Goal: Information Seeking & Learning: Compare options

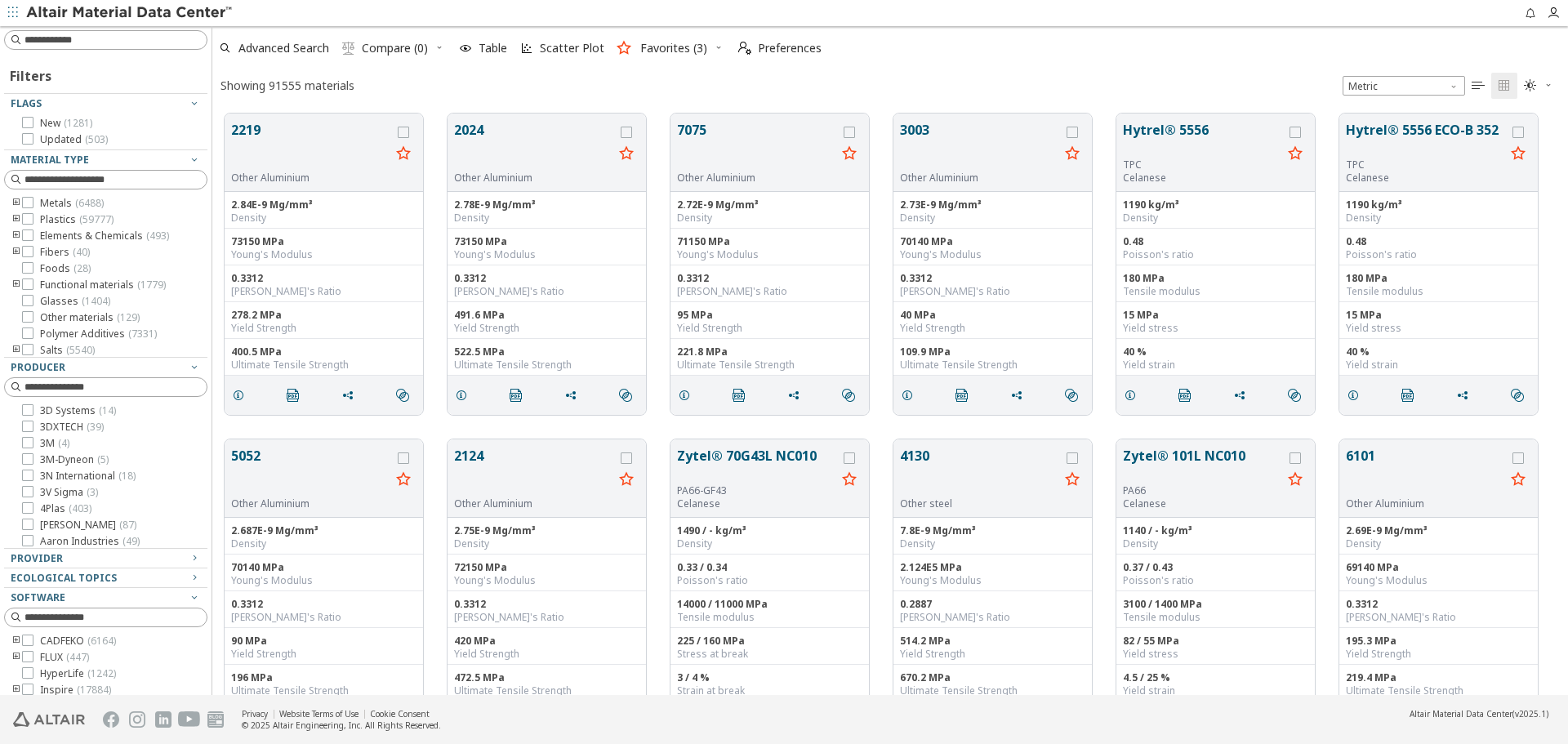
scroll to position [581, 1344]
click at [98, 559] on div "Provider" at bounding box center [99, 559] width 177 height 13
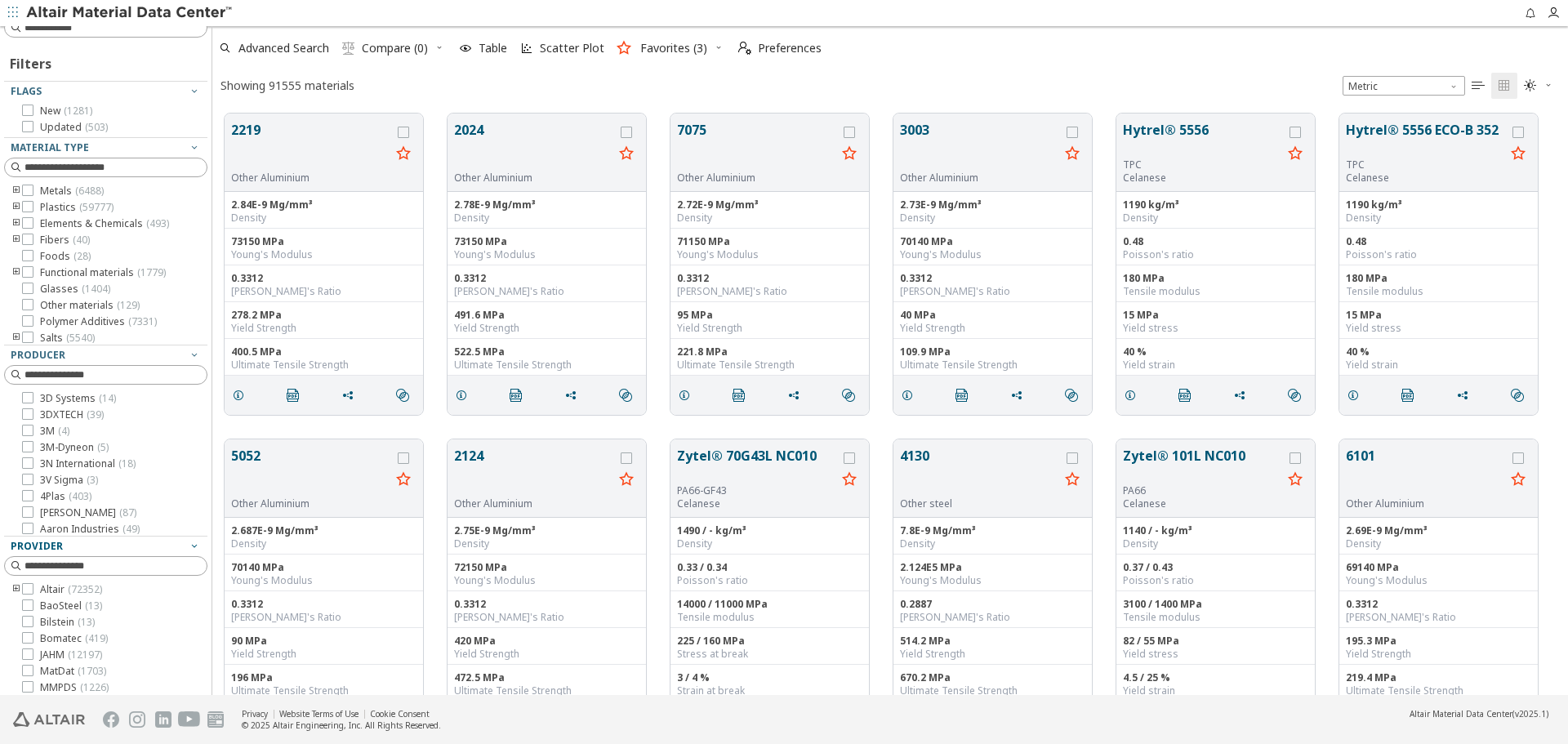
scroll to position [0, 0]
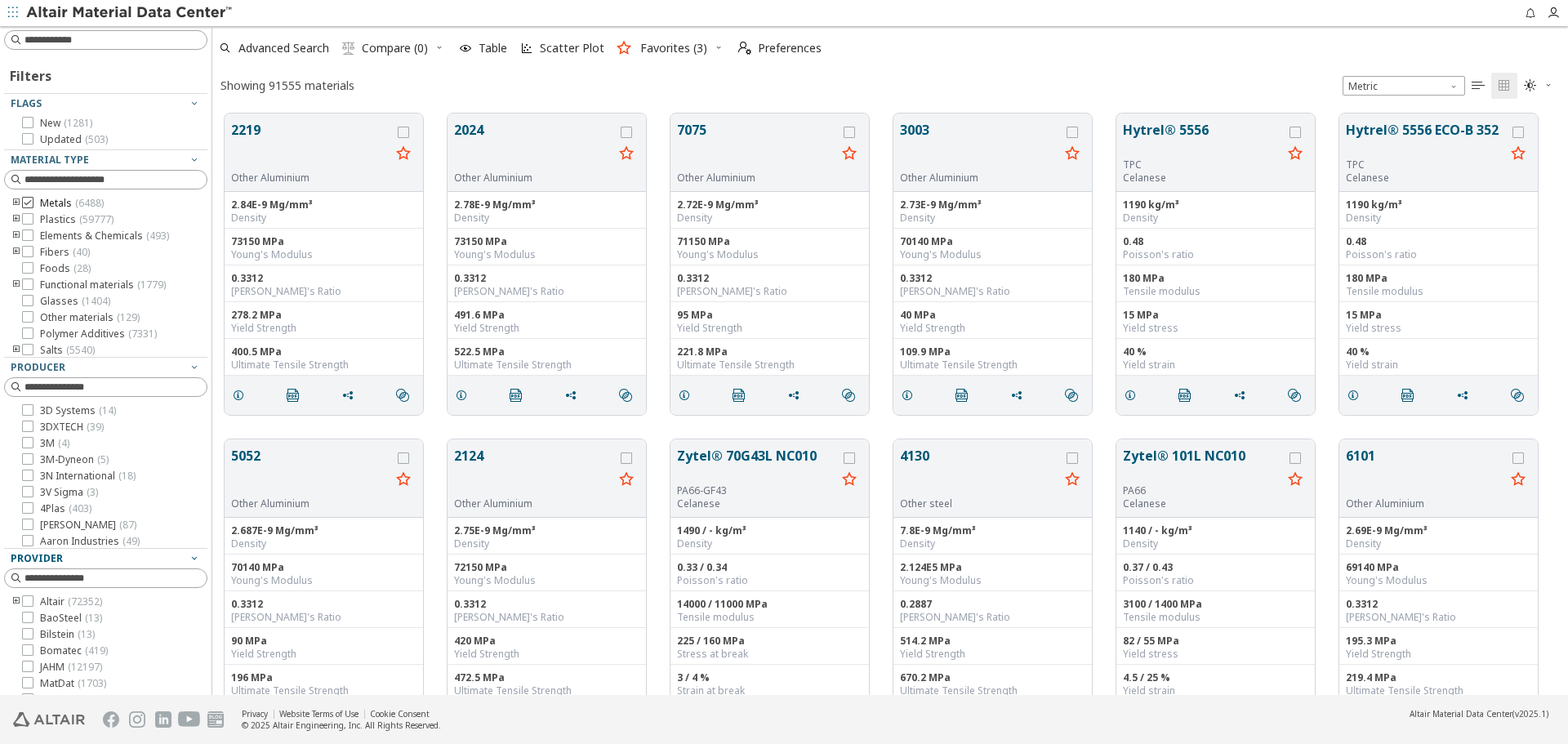
click at [28, 203] on icon at bounding box center [27, 203] width 12 height 12
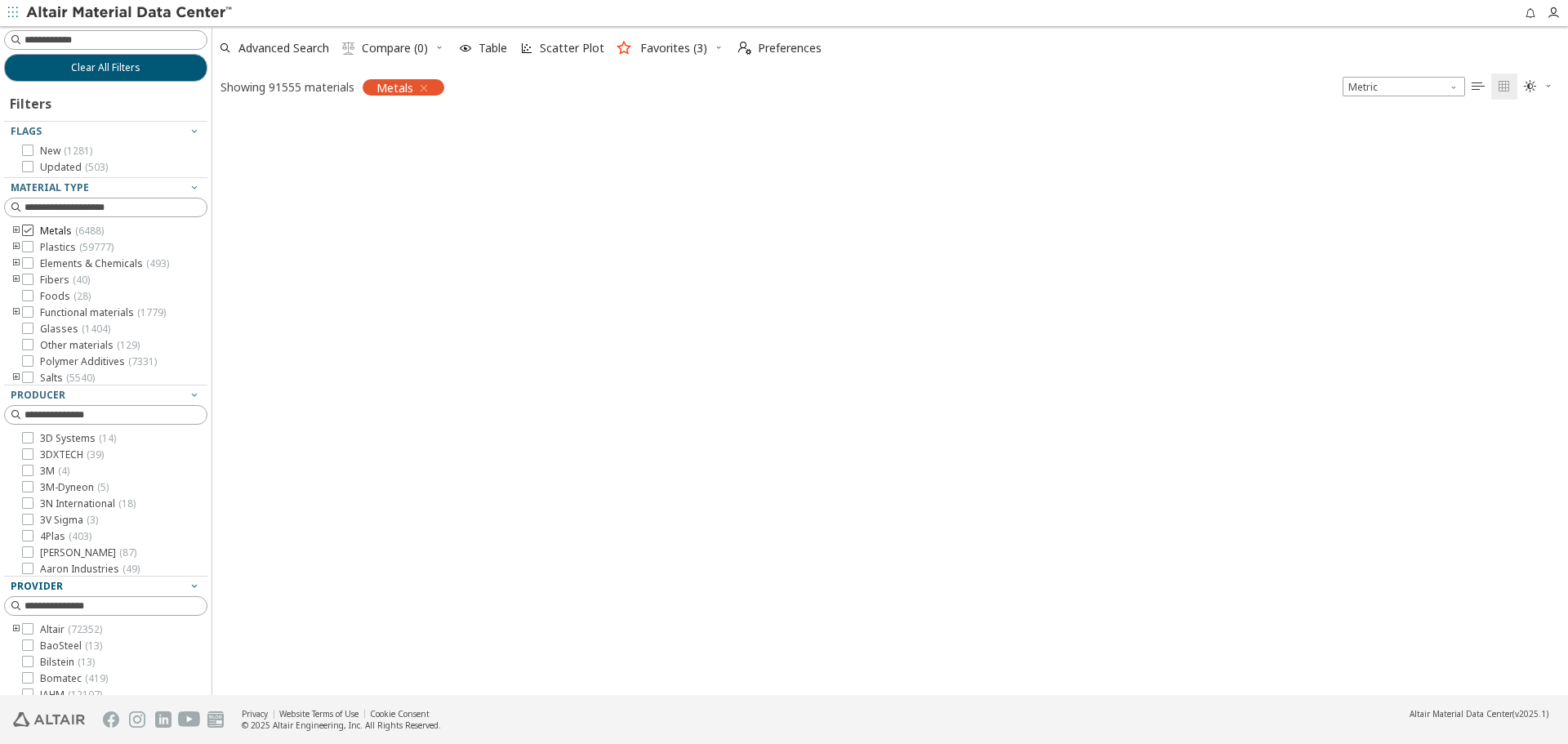
scroll to position [579, 1344]
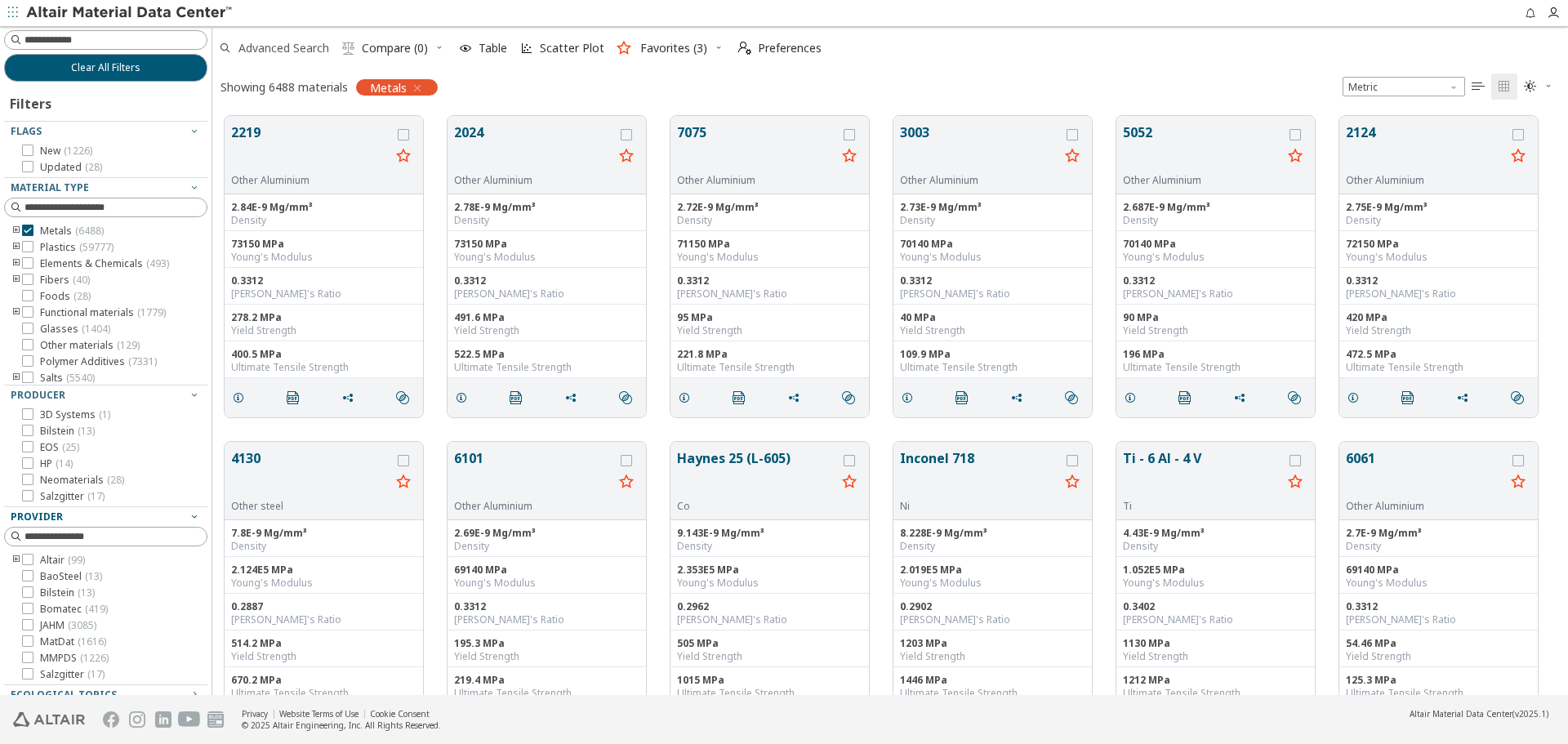
click at [281, 45] on span "Advanced Search" at bounding box center [283, 48] width 91 height 12
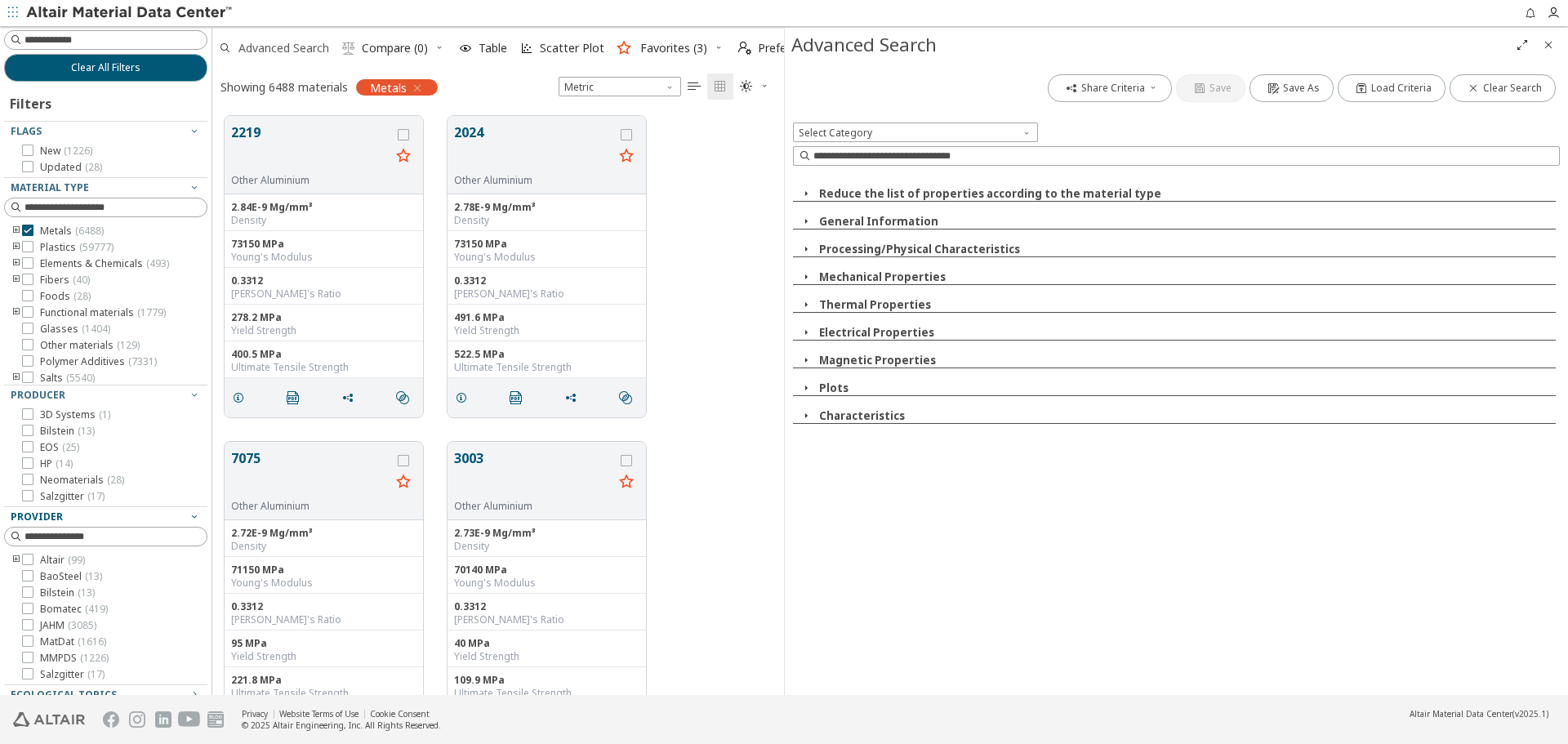
scroll to position [579, 560]
click at [986, 162] on input at bounding box center [1177, 156] width 763 height 18
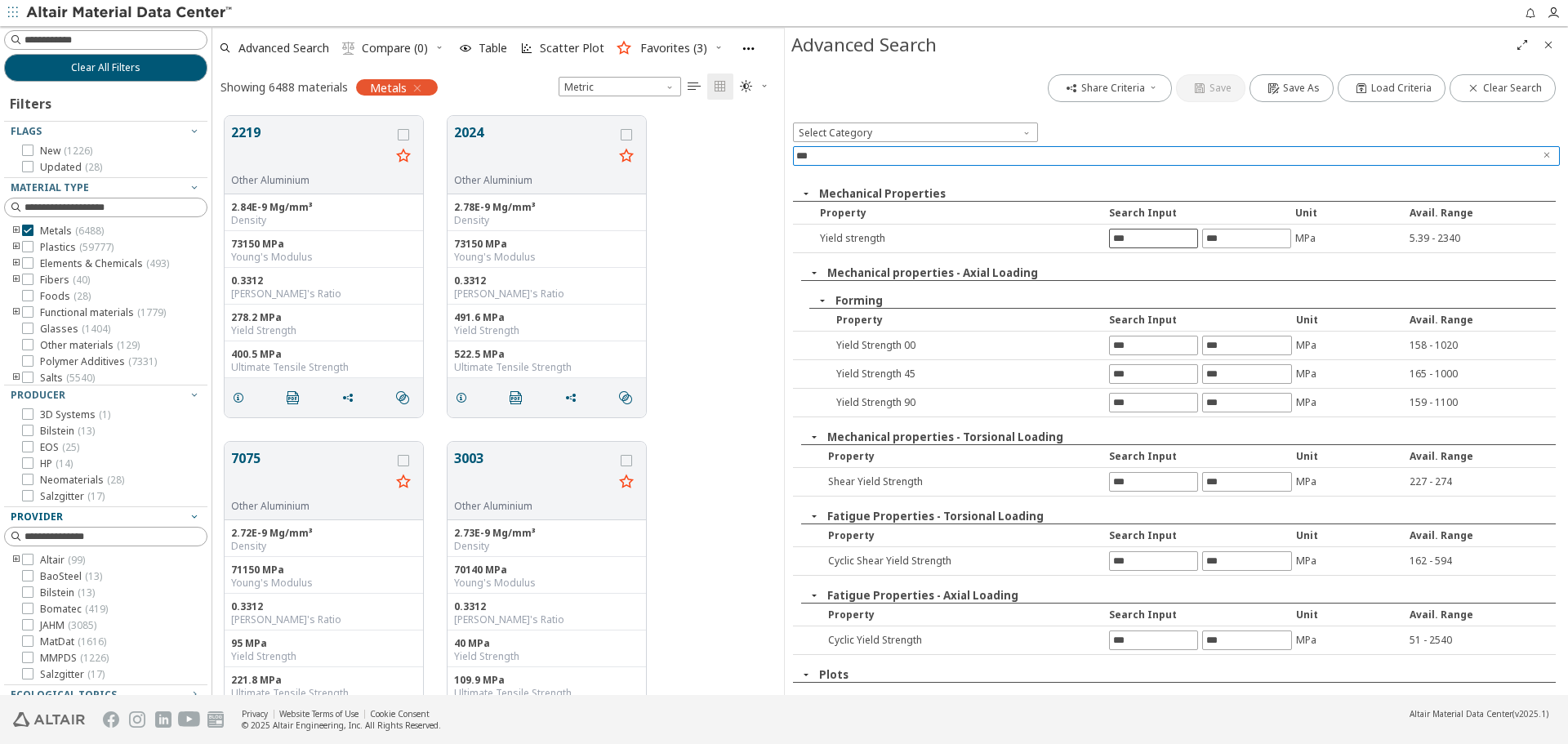
type input "***"
click at [1176, 247] on div at bounding box center [1154, 239] width 89 height 20
click at [1170, 241] on input "text" at bounding box center [1153, 239] width 87 height 18
type input "***"
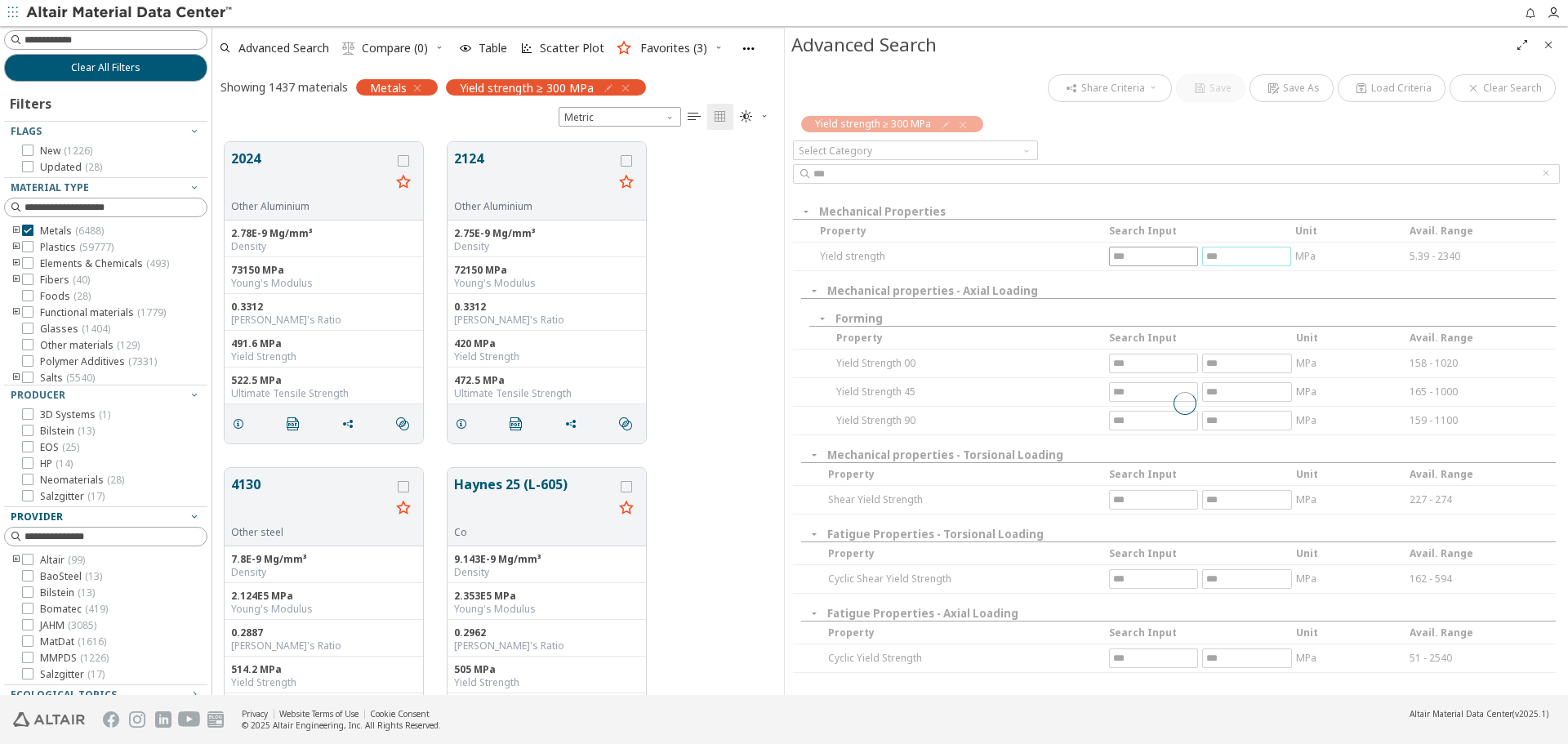
scroll to position [552, 560]
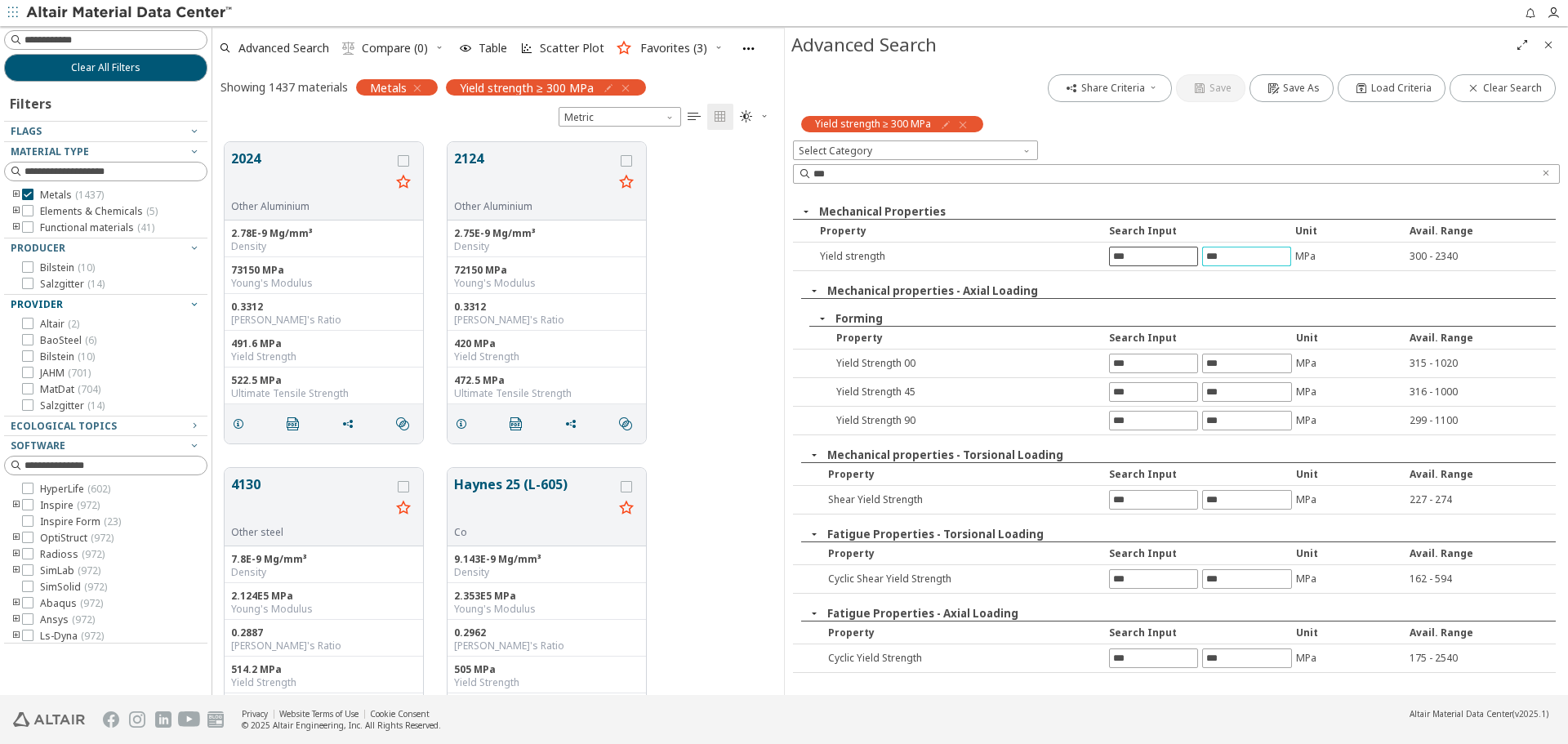
type input "***"
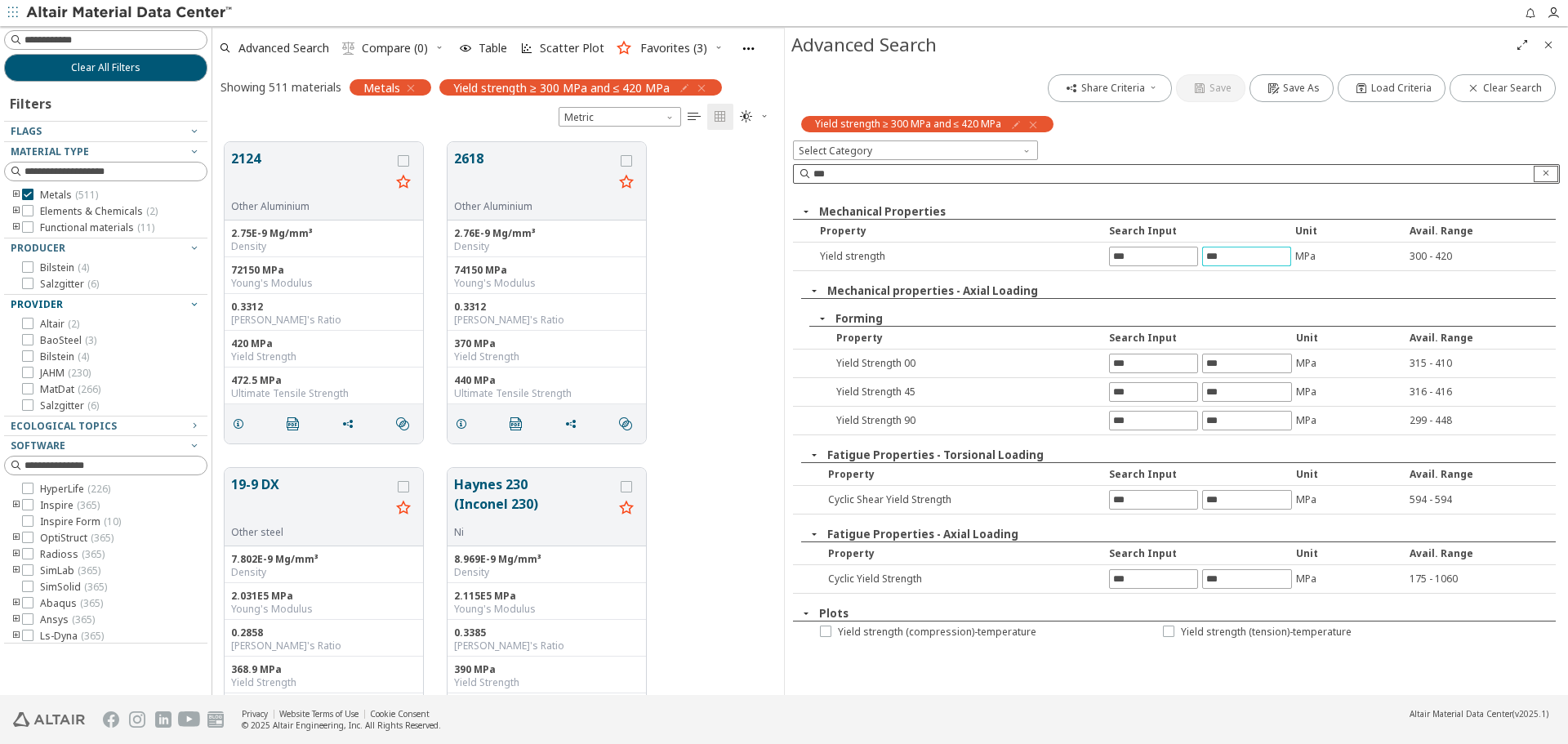
click at [1545, 171] on icon "Clear text" at bounding box center [1545, 173] width 10 height 10
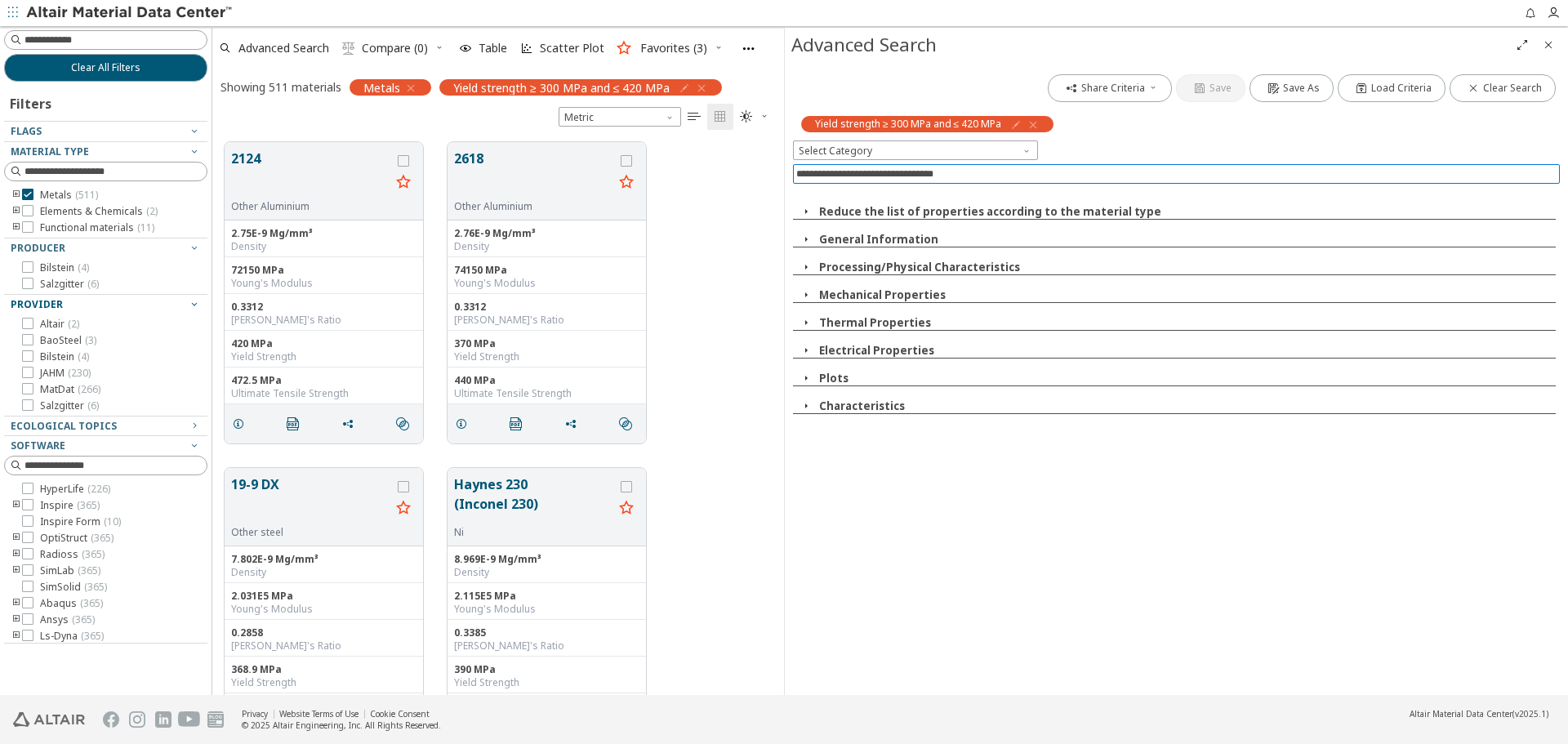
click at [1472, 178] on input at bounding box center [1177, 174] width 763 height 18
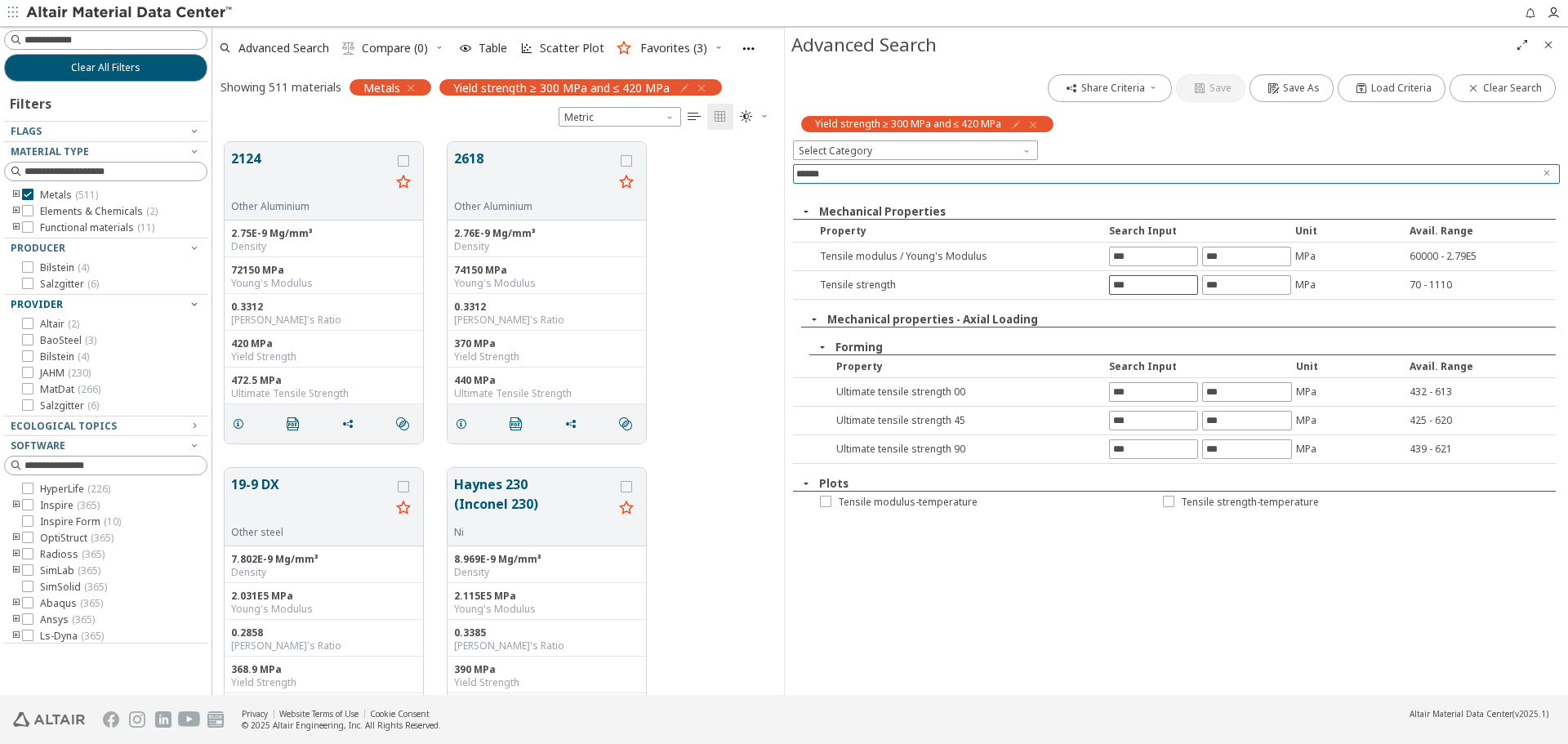
type input "******"
click at [1170, 289] on input "text" at bounding box center [1153, 285] width 87 height 18
type input "***"
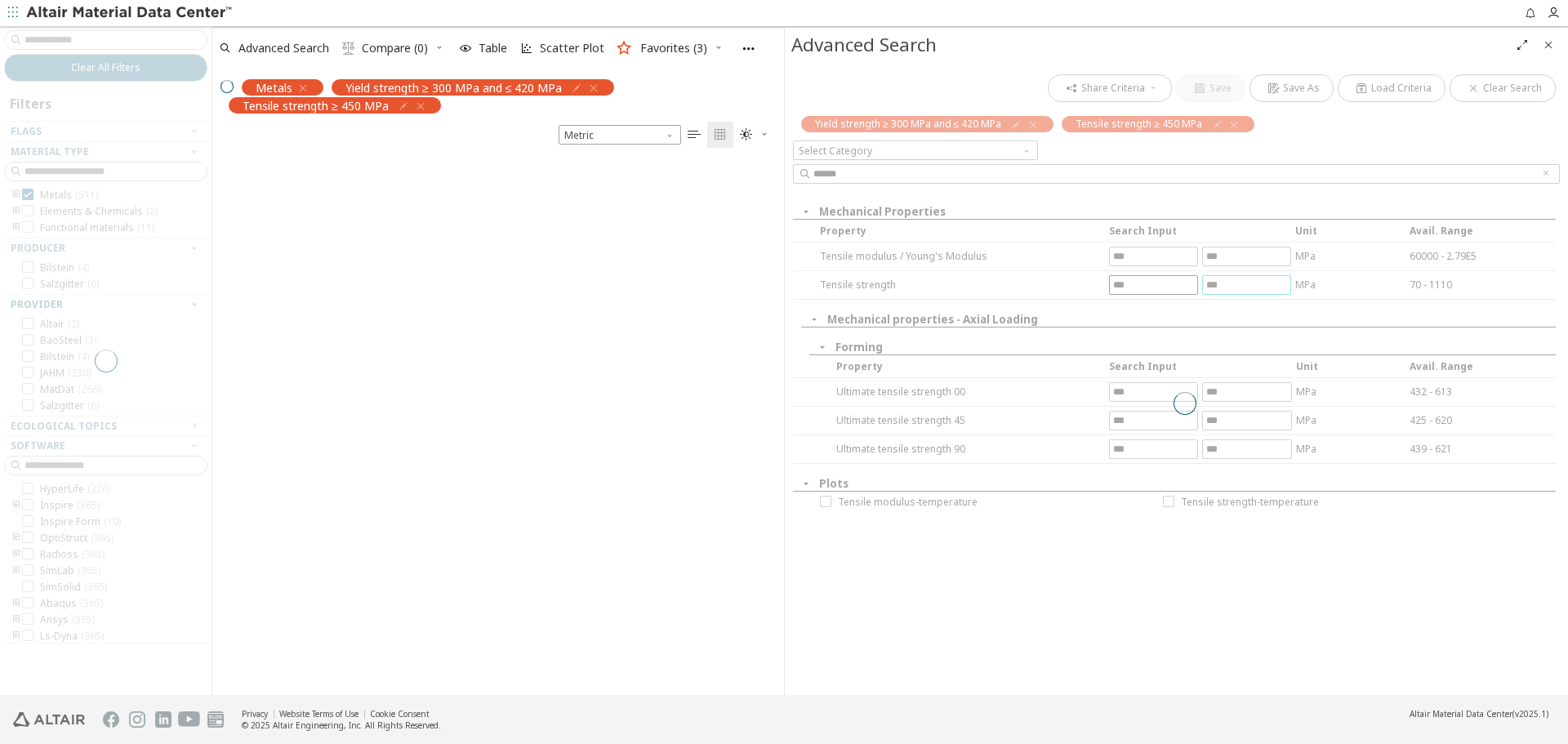
scroll to position [535, 560]
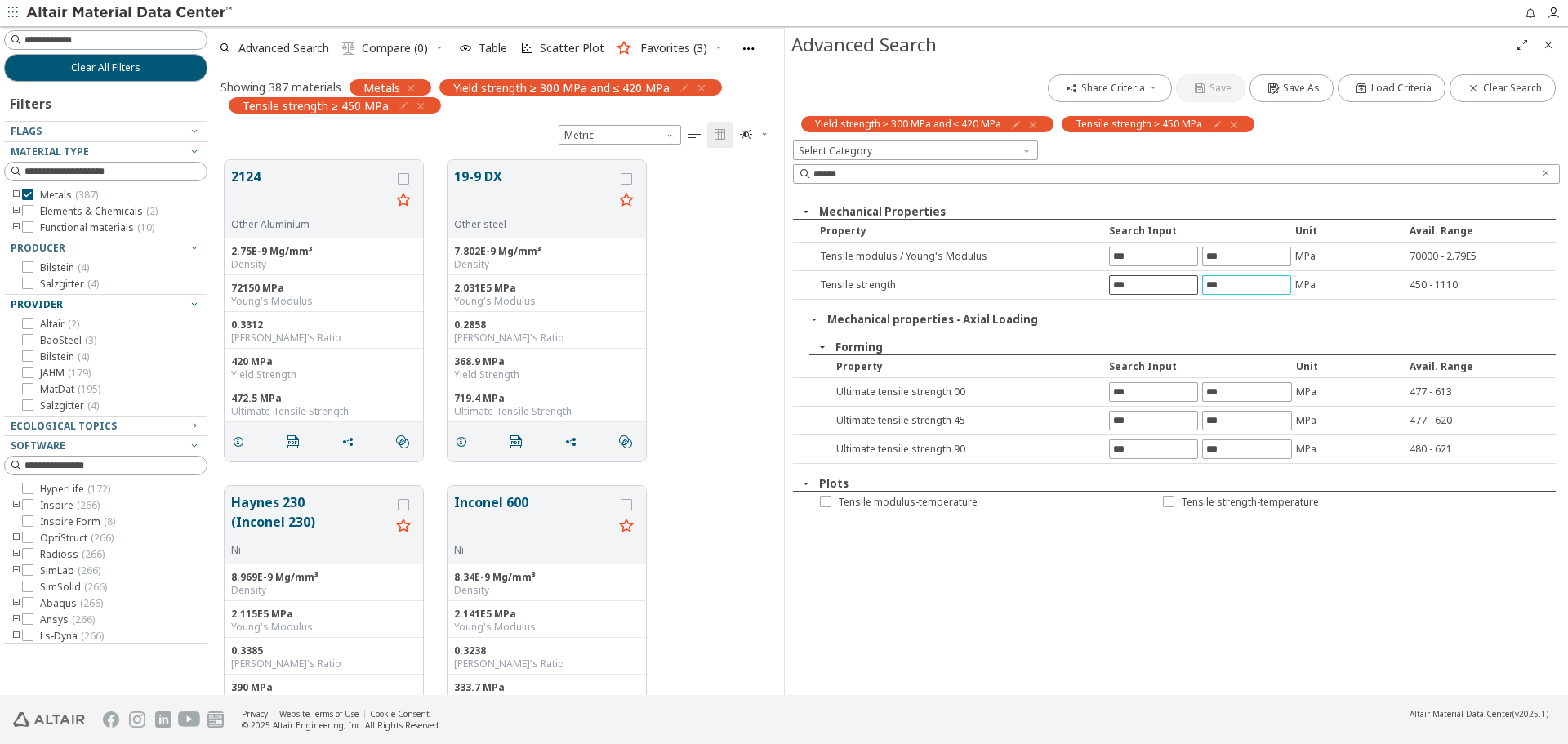
type input "***"
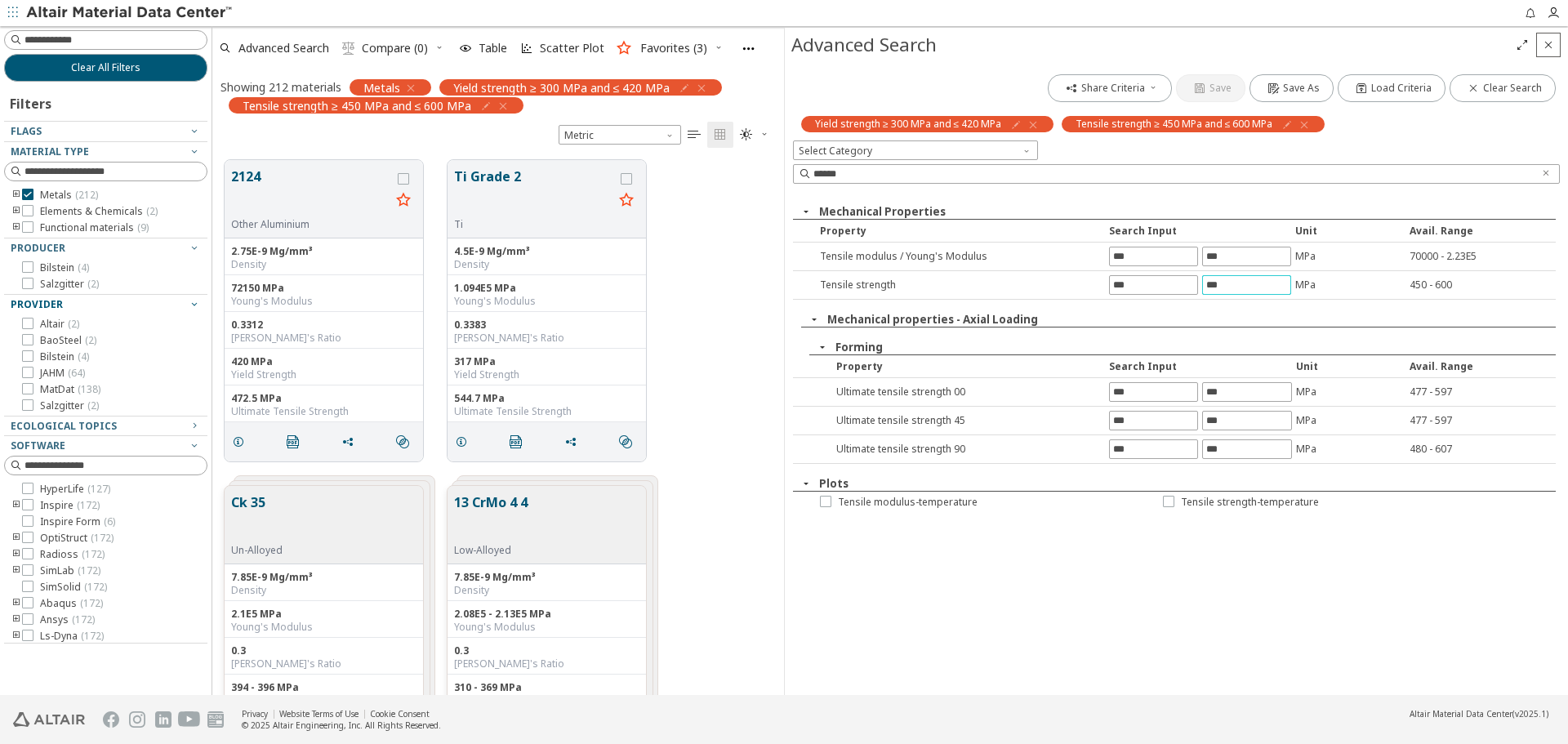
click at [1551, 45] on icon "Close" at bounding box center [1548, 45] width 13 height 13
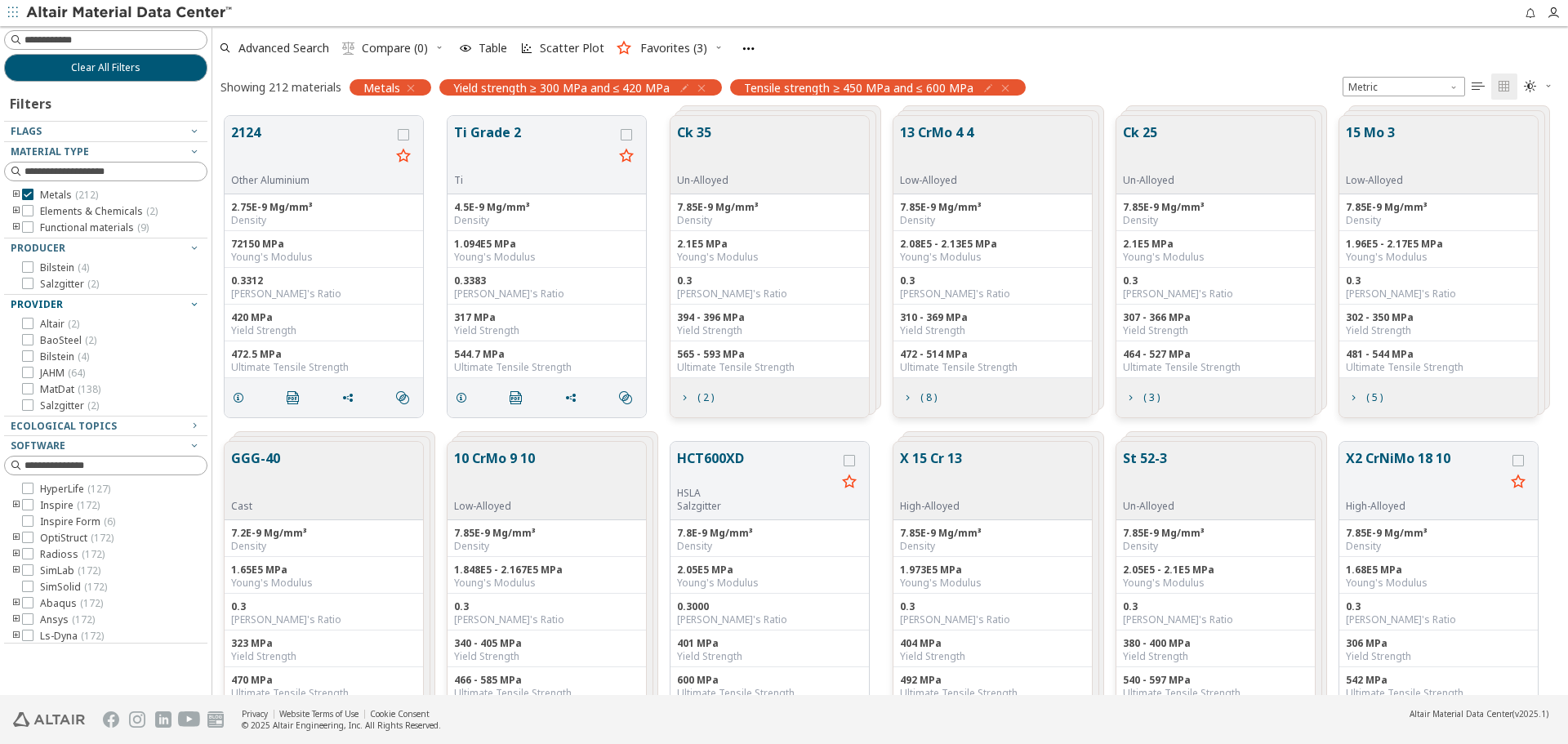
scroll to position [579, 1344]
click at [317, 52] on span "Advanced Search" at bounding box center [283, 48] width 91 height 12
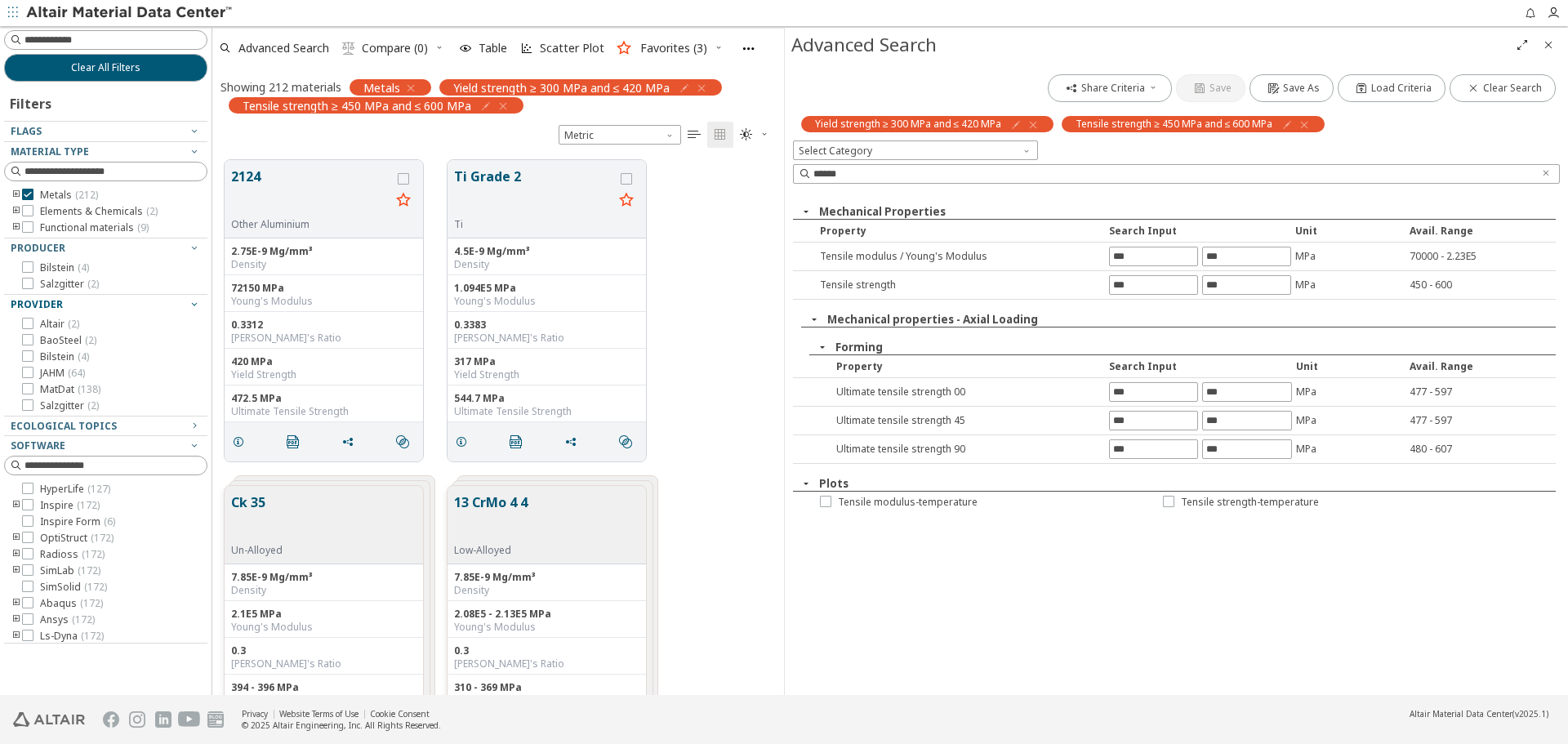
scroll to position [535, 560]
click at [1549, 174] on icon "Clear text" at bounding box center [1545, 173] width 10 height 10
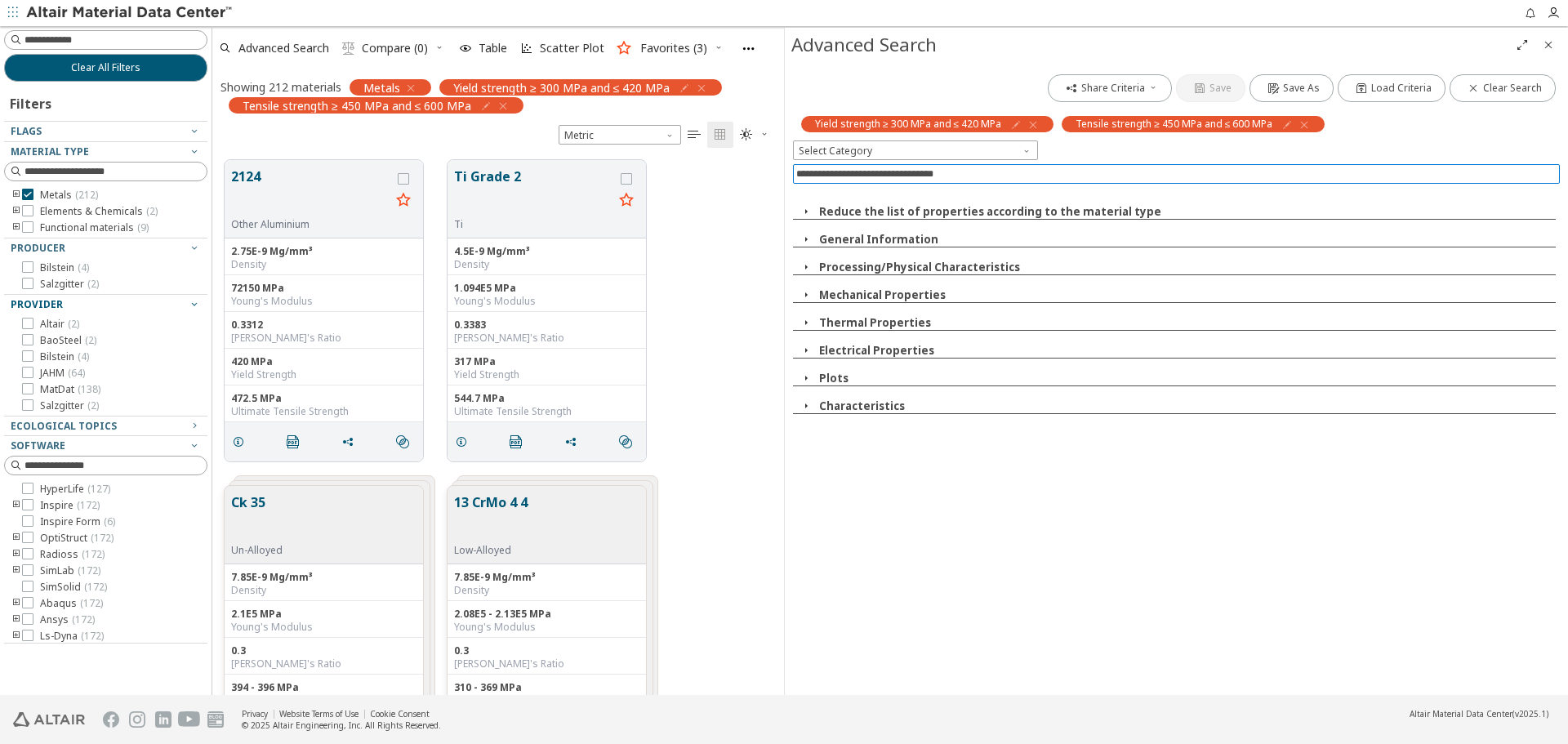
click at [1488, 174] on input at bounding box center [1177, 174] width 763 height 18
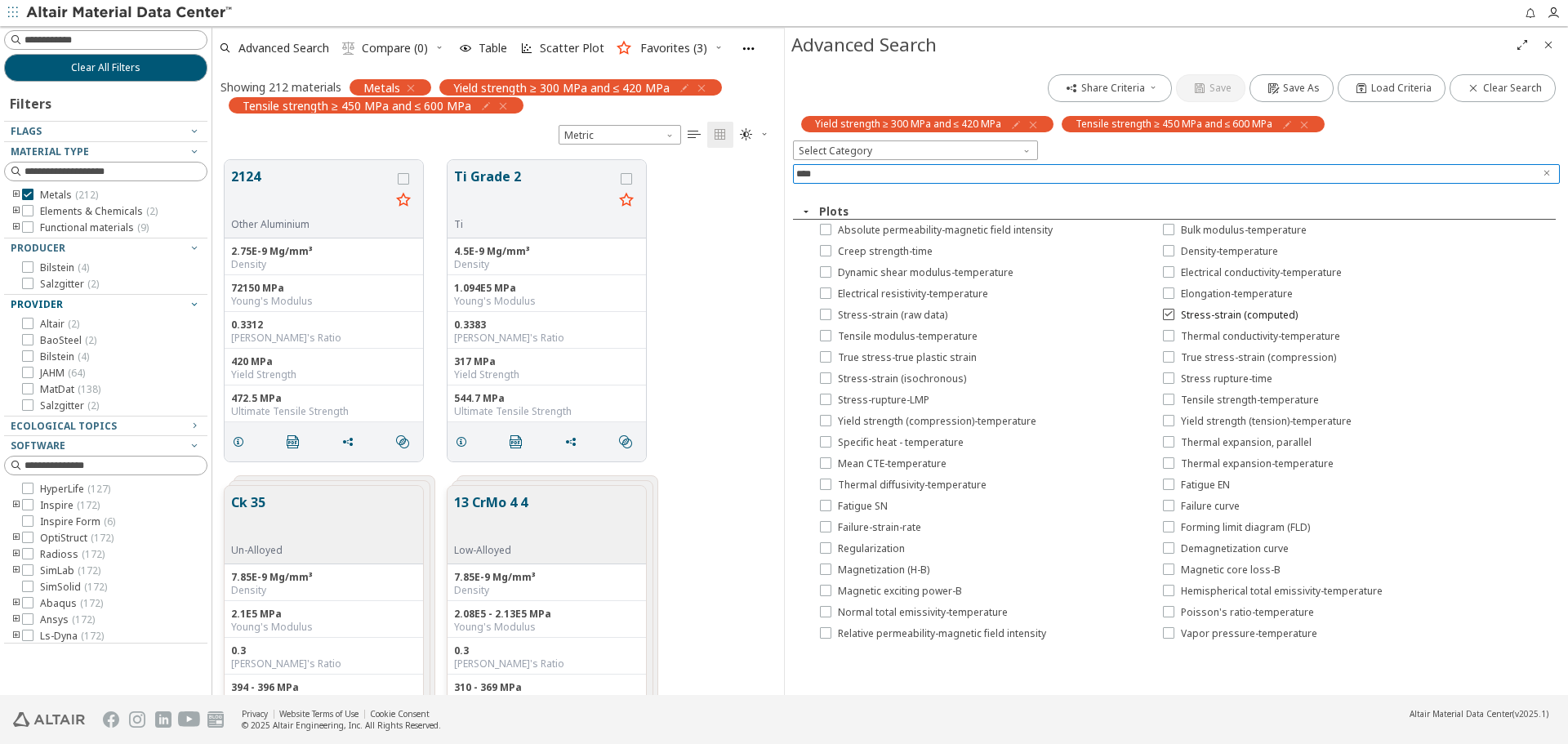
type input "****"
click at [1228, 315] on span "Stress-strain (computed)" at bounding box center [1239, 315] width 117 height 13
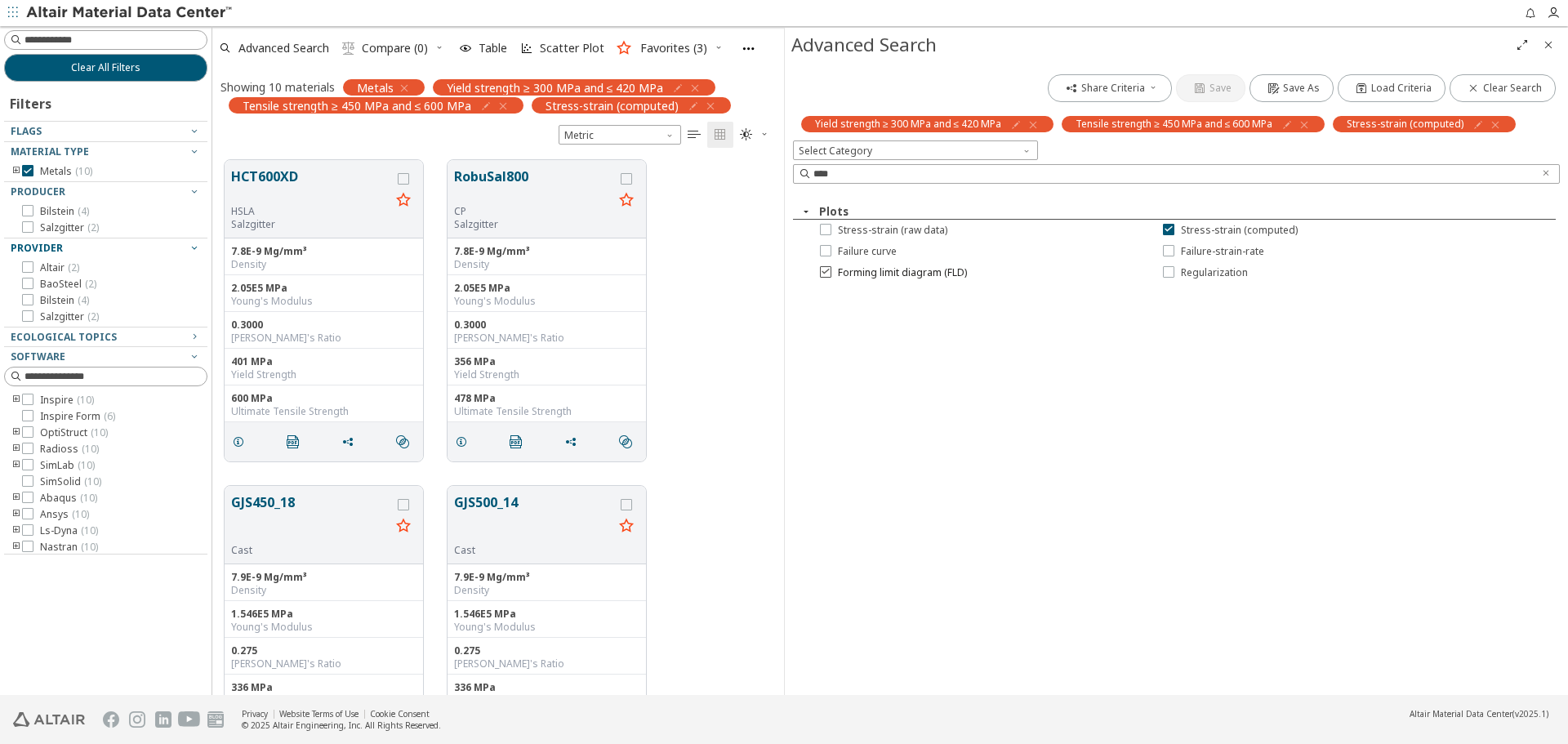
click at [945, 273] on span "Forming limit diagram (FLD)" at bounding box center [902, 273] width 129 height 13
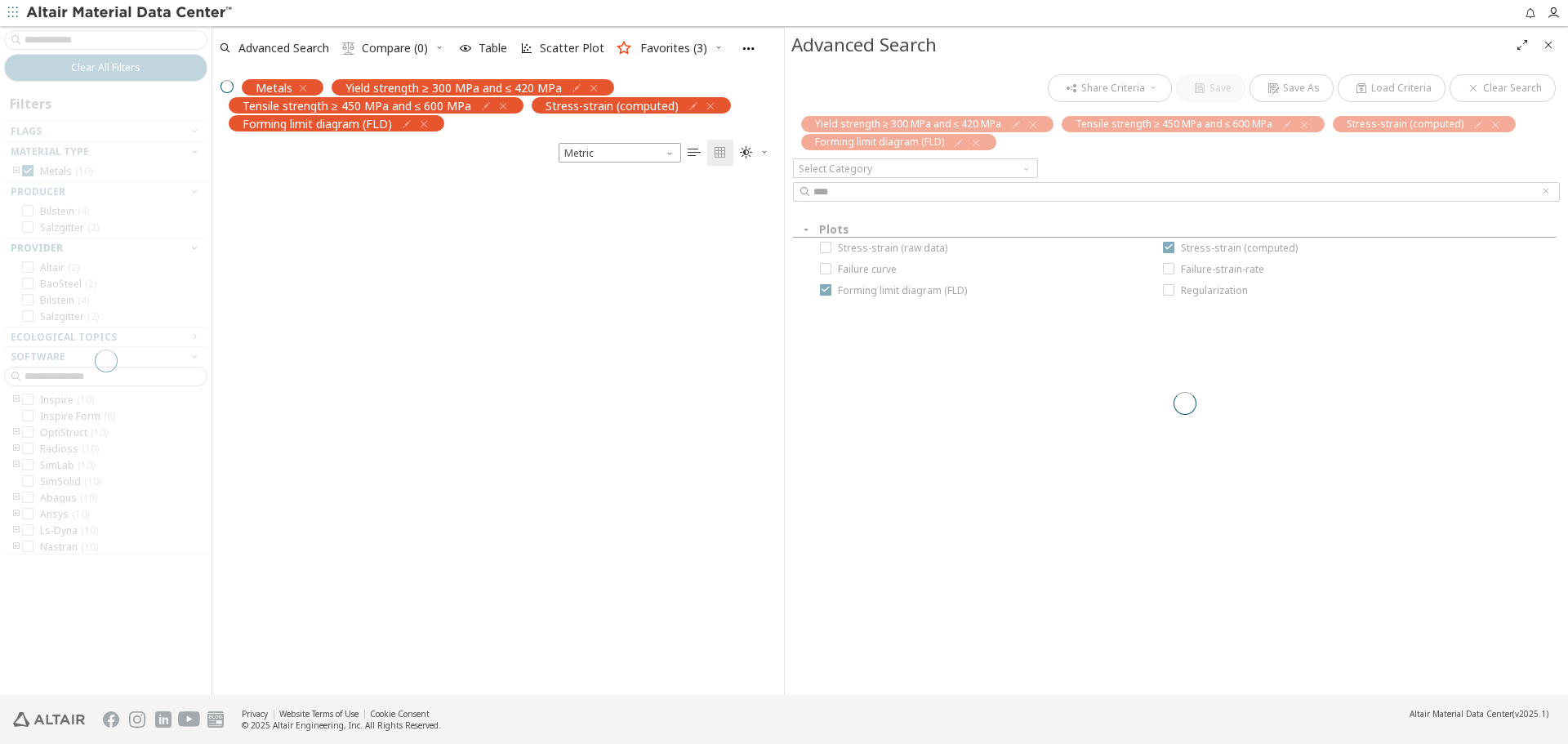
scroll to position [517, 560]
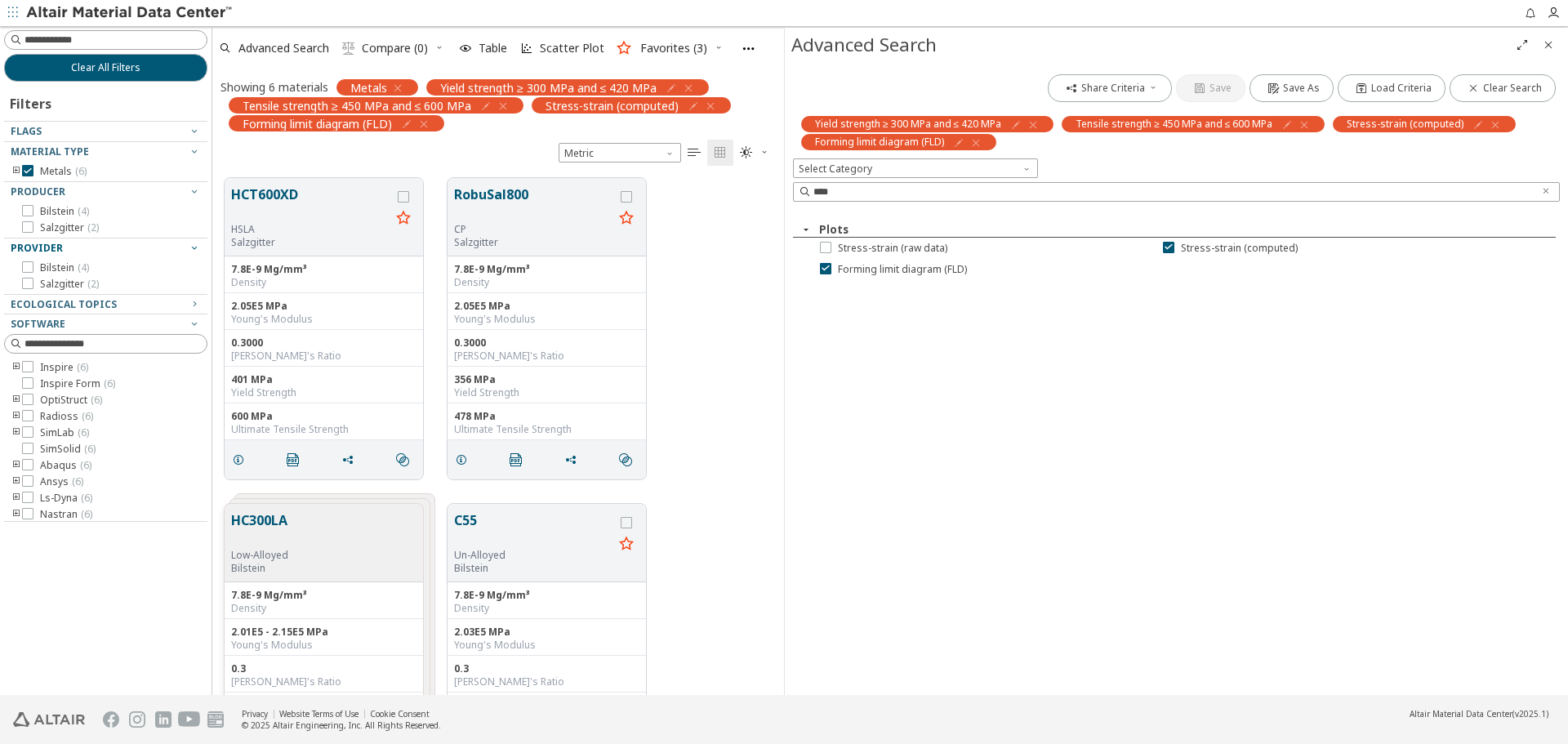
click at [1548, 46] on icon "Close" at bounding box center [1548, 45] width 13 height 13
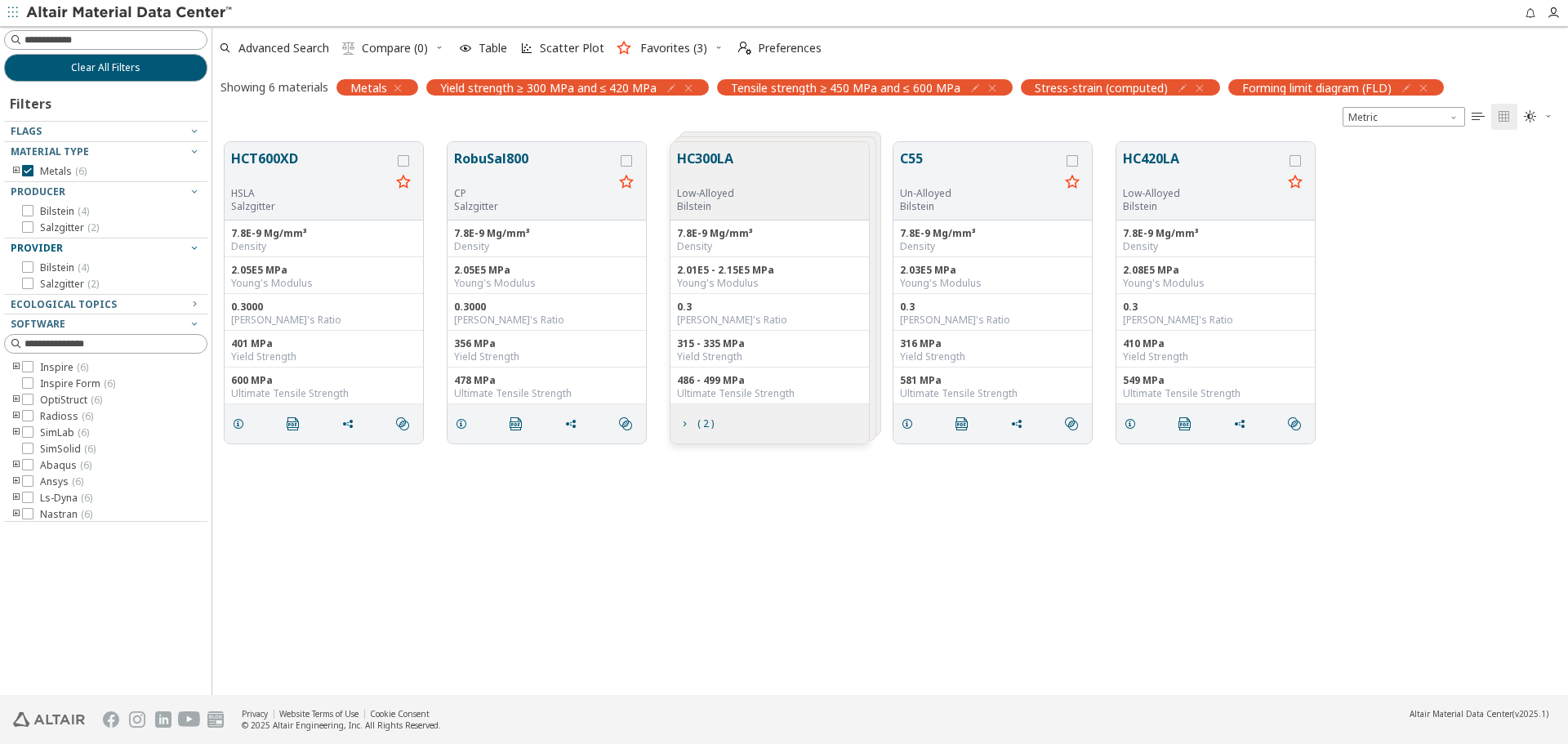
scroll to position [552, 1344]
click at [93, 229] on span "( 2 )" at bounding box center [93, 227] width 12 height 14
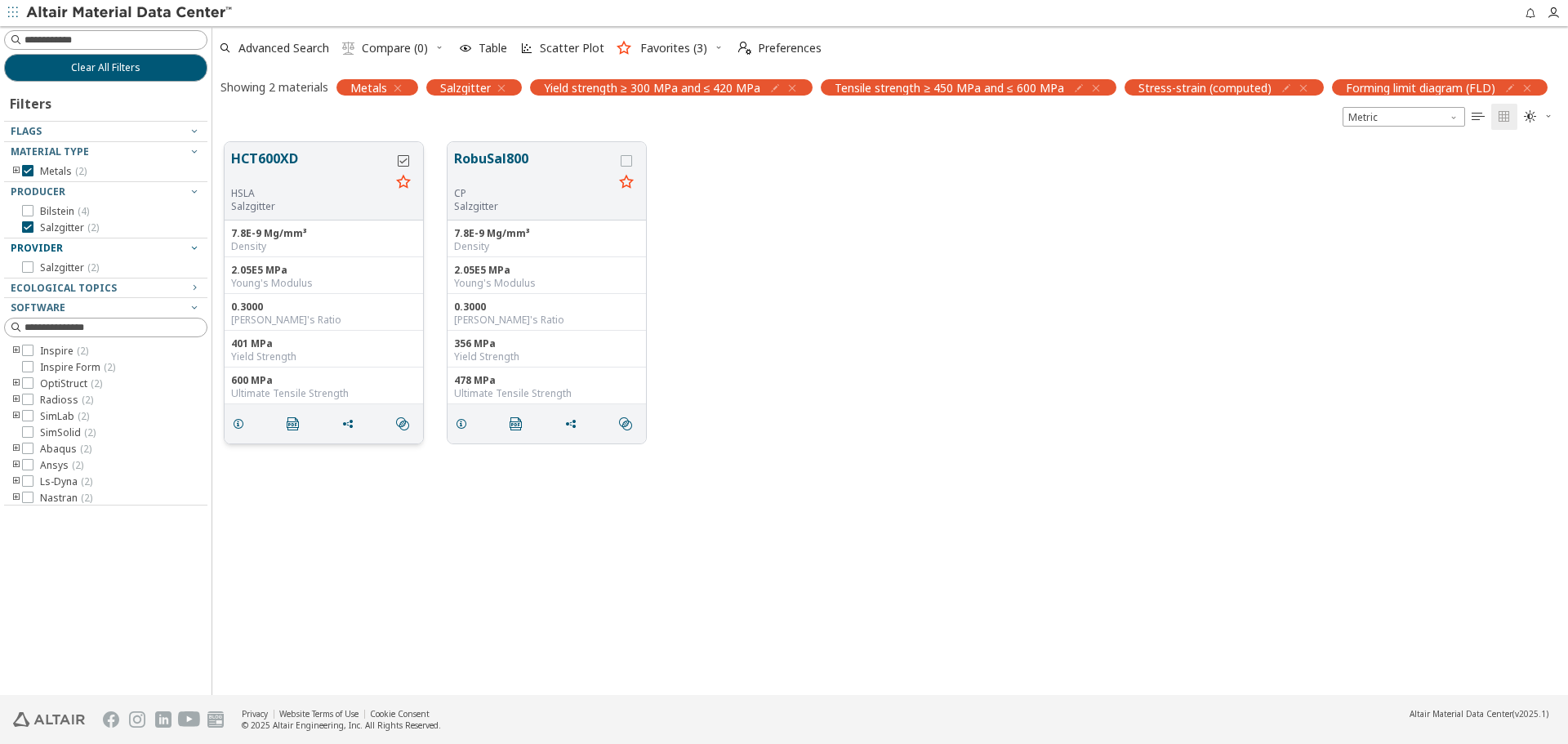
click at [406, 164] on icon "grid" at bounding box center [403, 161] width 12 height 12
click at [626, 163] on icon "grid" at bounding box center [626, 161] width 12 height 12
click at [380, 54] on span "Compare (2)" at bounding box center [394, 48] width 66 height 12
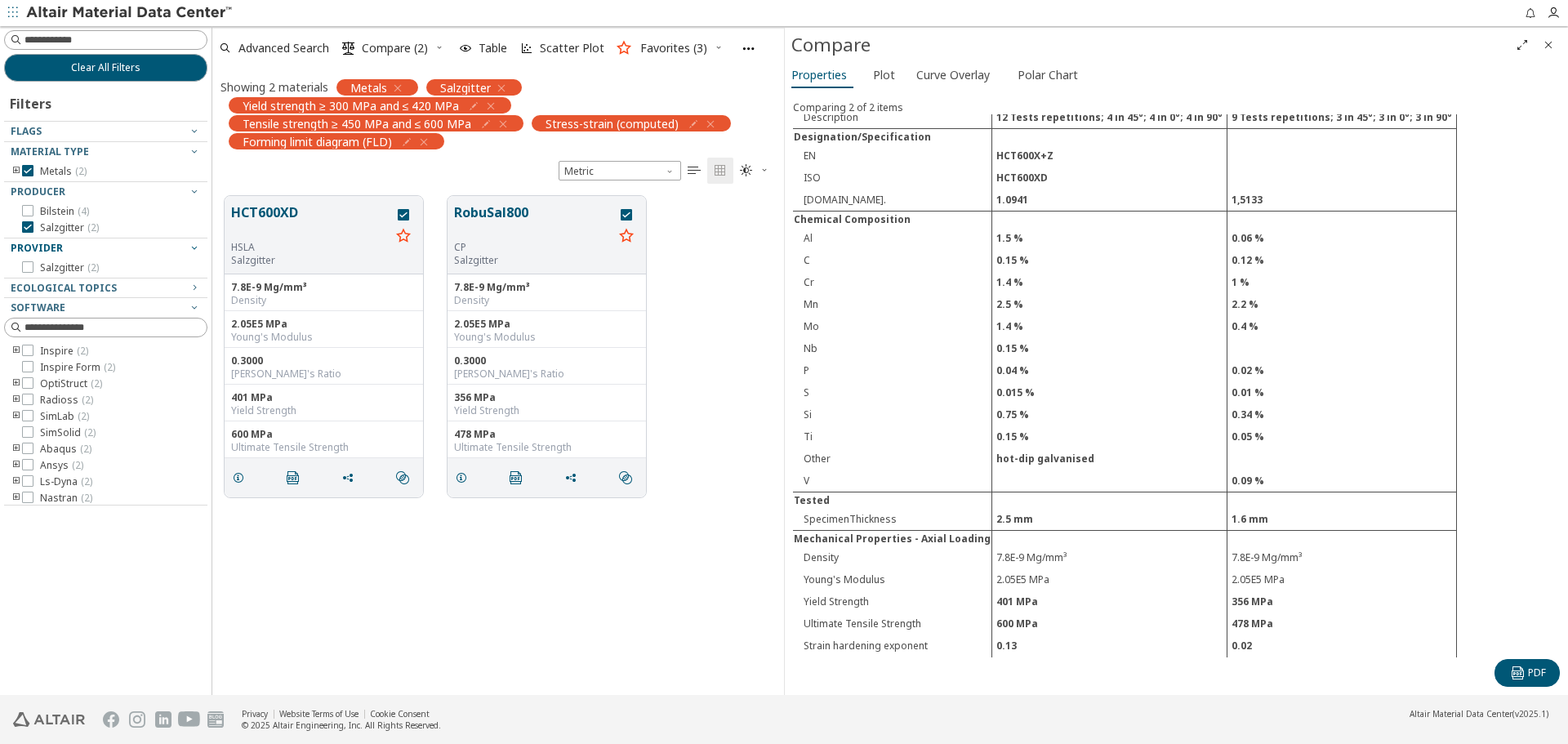
scroll to position [223, 0]
click at [961, 87] on button "Curve Overlay" at bounding box center [957, 74] width 94 height 26
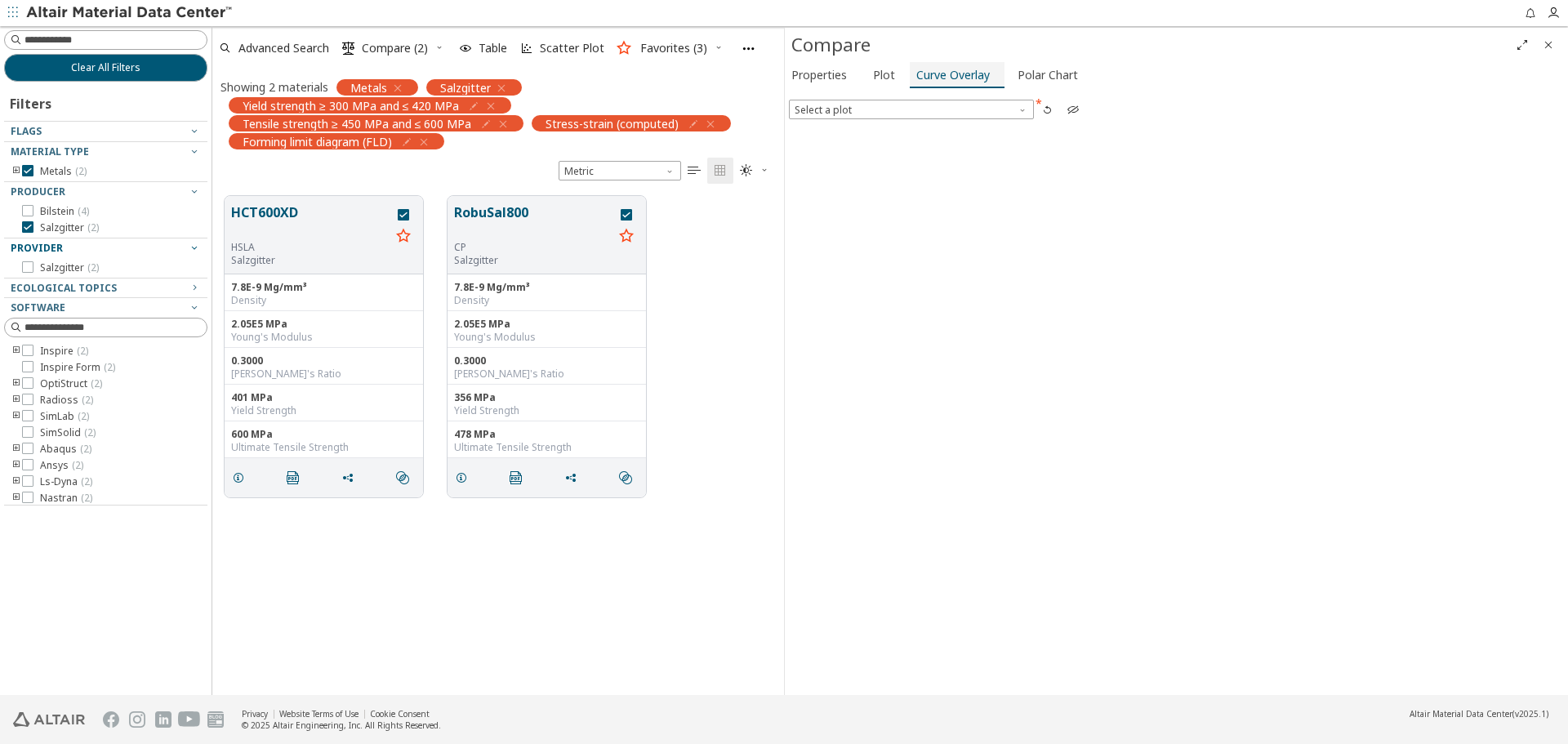
scroll to position [164, 0]
click at [964, 111] on span "Select a plot" at bounding box center [911, 110] width 245 height 20
click at [953, 128] on span "Stress-strain (computed)" at bounding box center [910, 130] width 232 height 12
click at [1204, 165] on label "10" at bounding box center [1205, 164] width 29 height 13
click at [1198, 183] on icon at bounding box center [1196, 185] width 12 height 12
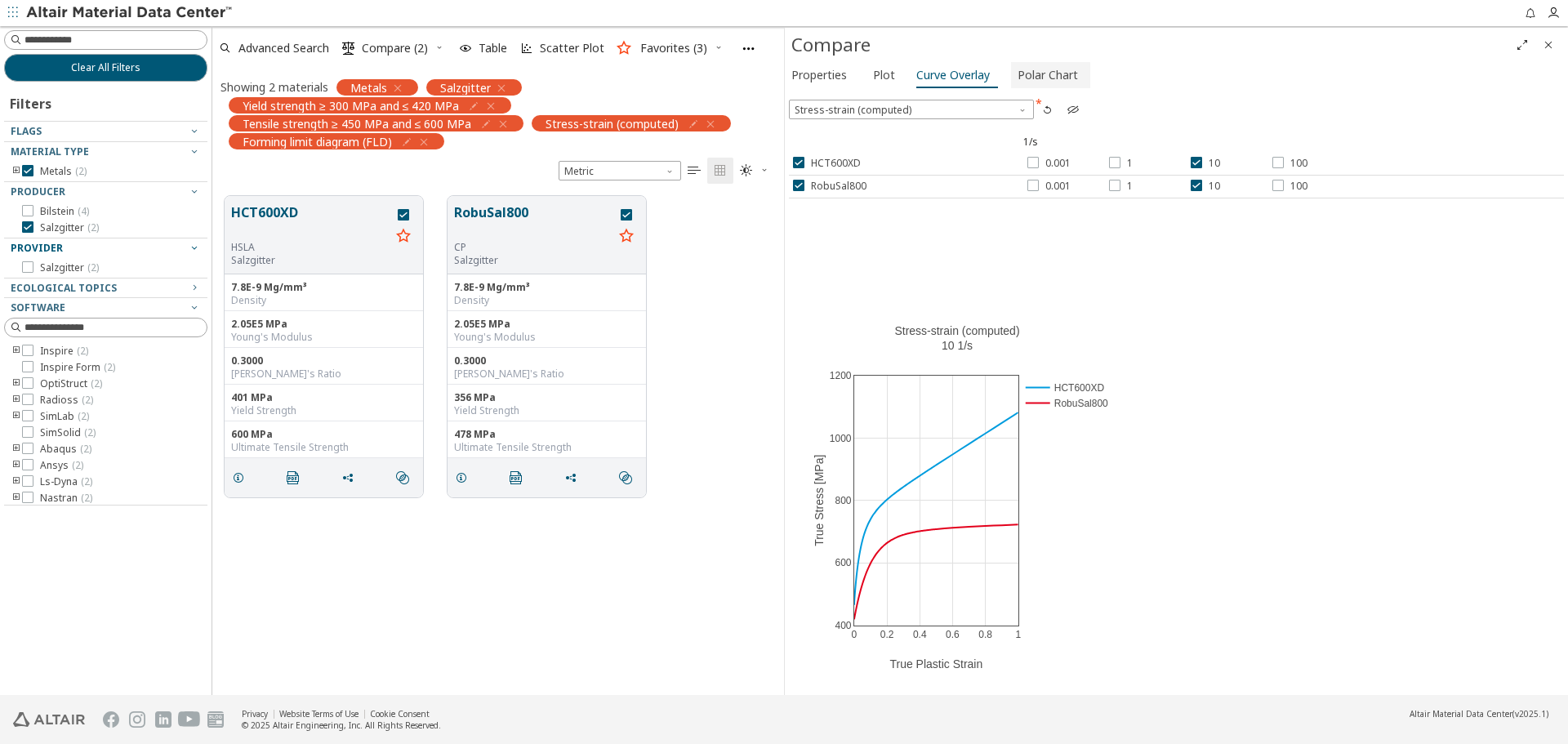
click at [1057, 84] on span "Polar Chart" at bounding box center [1047, 74] width 61 height 26
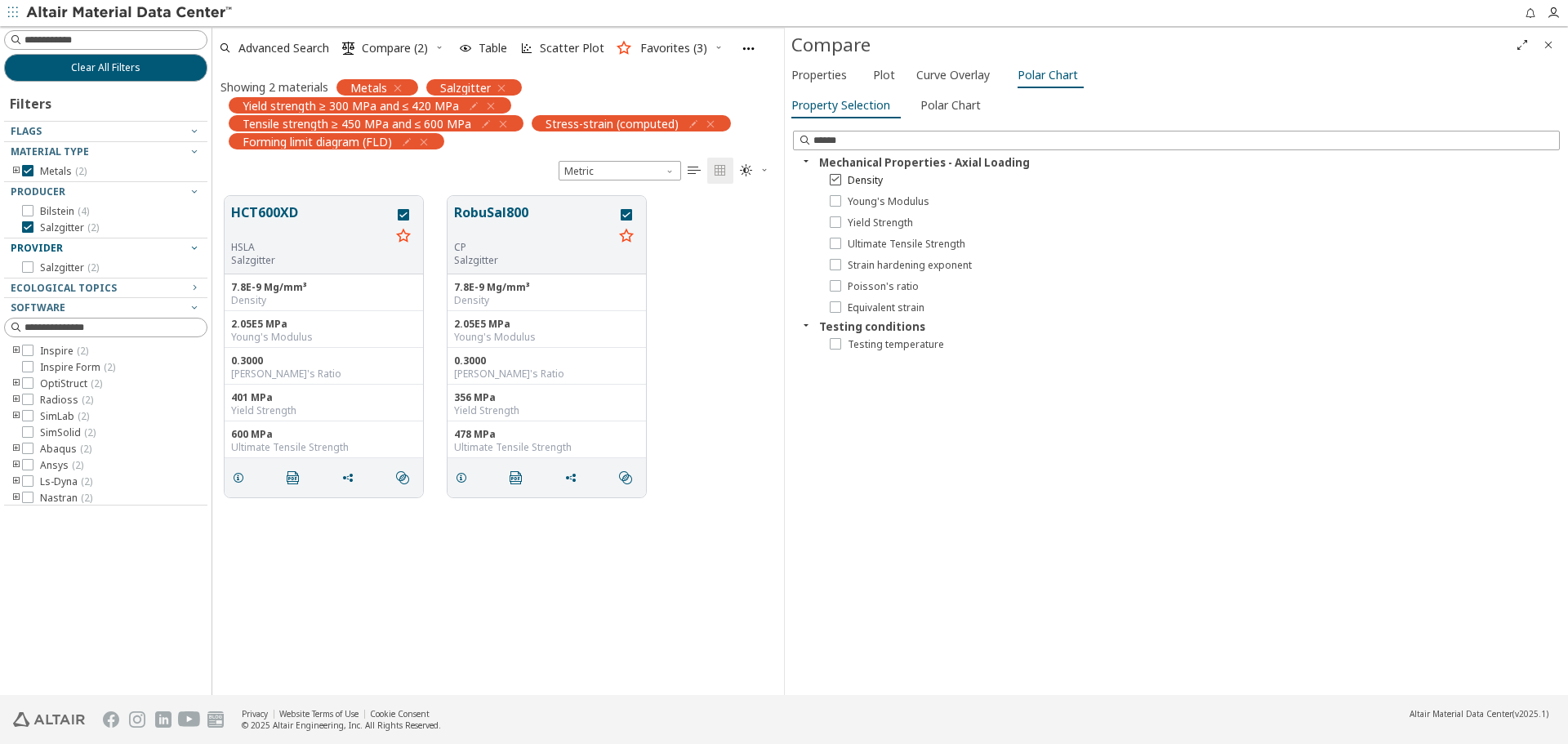
click at [867, 184] on span "Density" at bounding box center [865, 180] width 35 height 13
click at [869, 203] on span "Young's Modulus" at bounding box center [888, 202] width 82 height 13
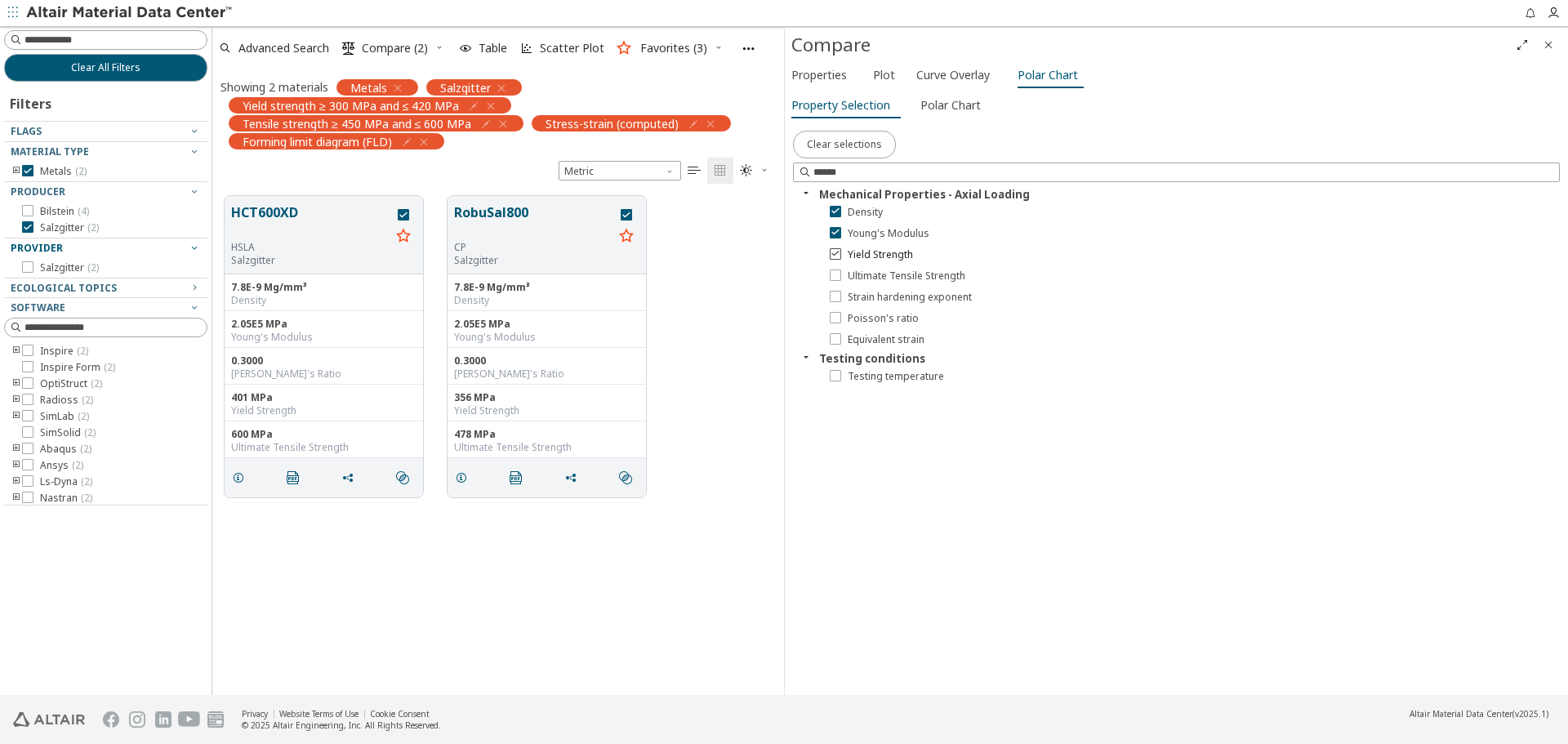
click at [892, 259] on span "Yield Strength" at bounding box center [880, 254] width 65 height 13
click at [897, 273] on span "Ultimate Tensile Strength" at bounding box center [906, 276] width 117 height 13
click at [944, 109] on span "Polar Chart" at bounding box center [950, 105] width 61 height 26
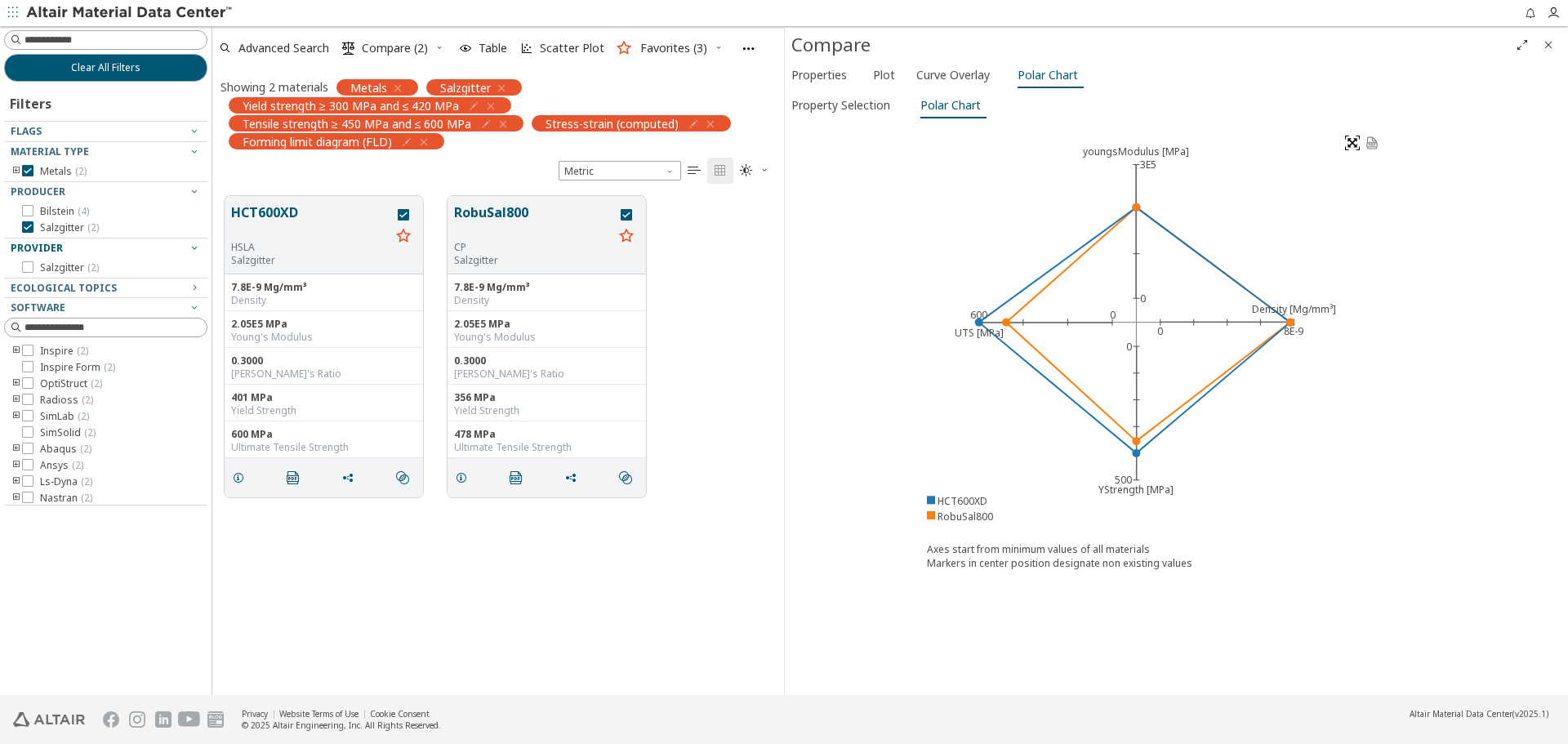
click at [1351, 143] on image at bounding box center [1352, 143] width 15 height 15
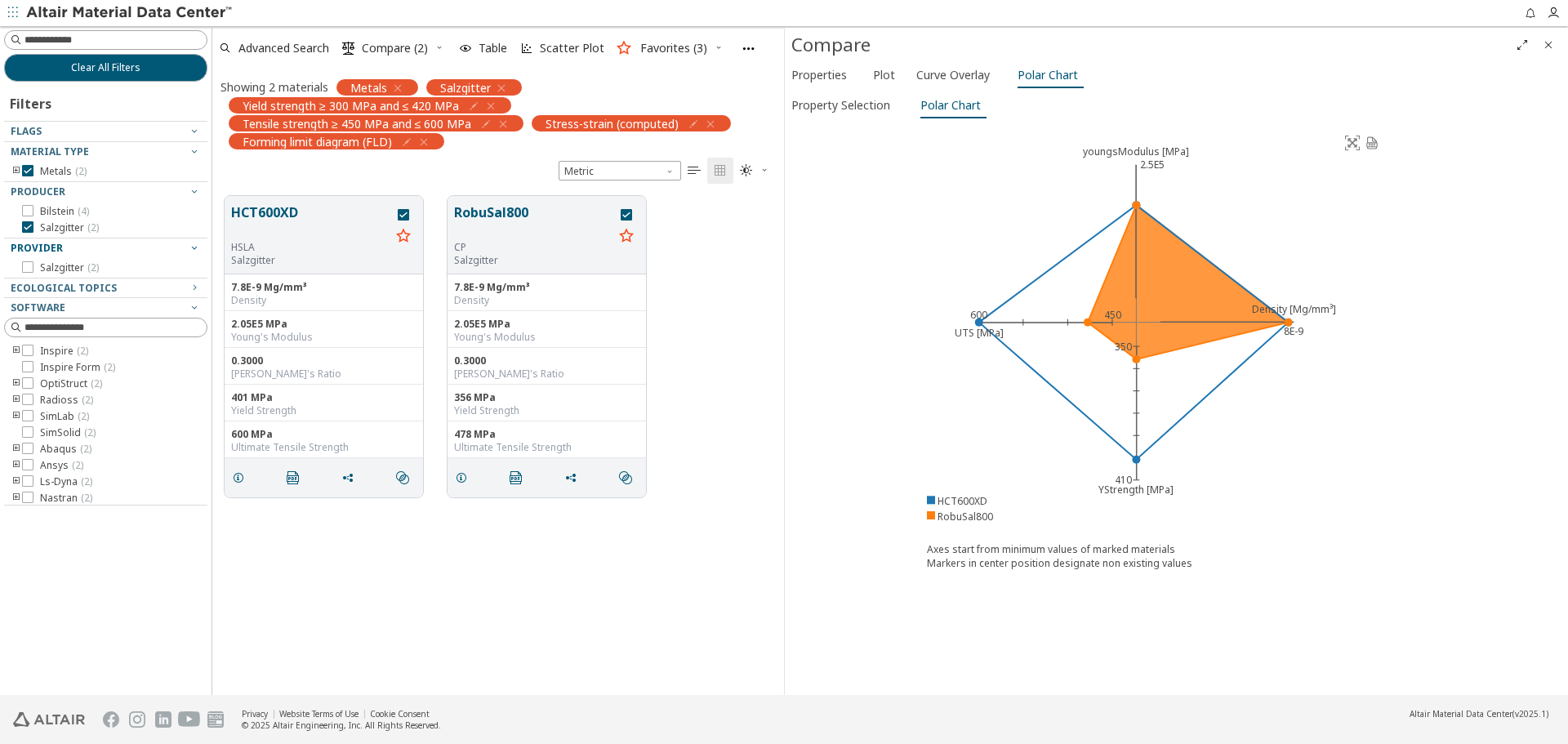
click at [1047, 648] on div "Property Selection Polar Chart youngsModulus [MPa] 2.5E5 Density [Mg/mm³] 8E-9 …" at bounding box center [1176, 393] width 783 height 602
click at [1031, 611] on div "Property Selection Polar Chart youngsModulus [MPa] 2.5E5 Density [Mg/mm³] 8E-9 …" at bounding box center [1176, 393] width 783 height 602
click at [1545, 46] on icon "Close" at bounding box center [1548, 45] width 13 height 13
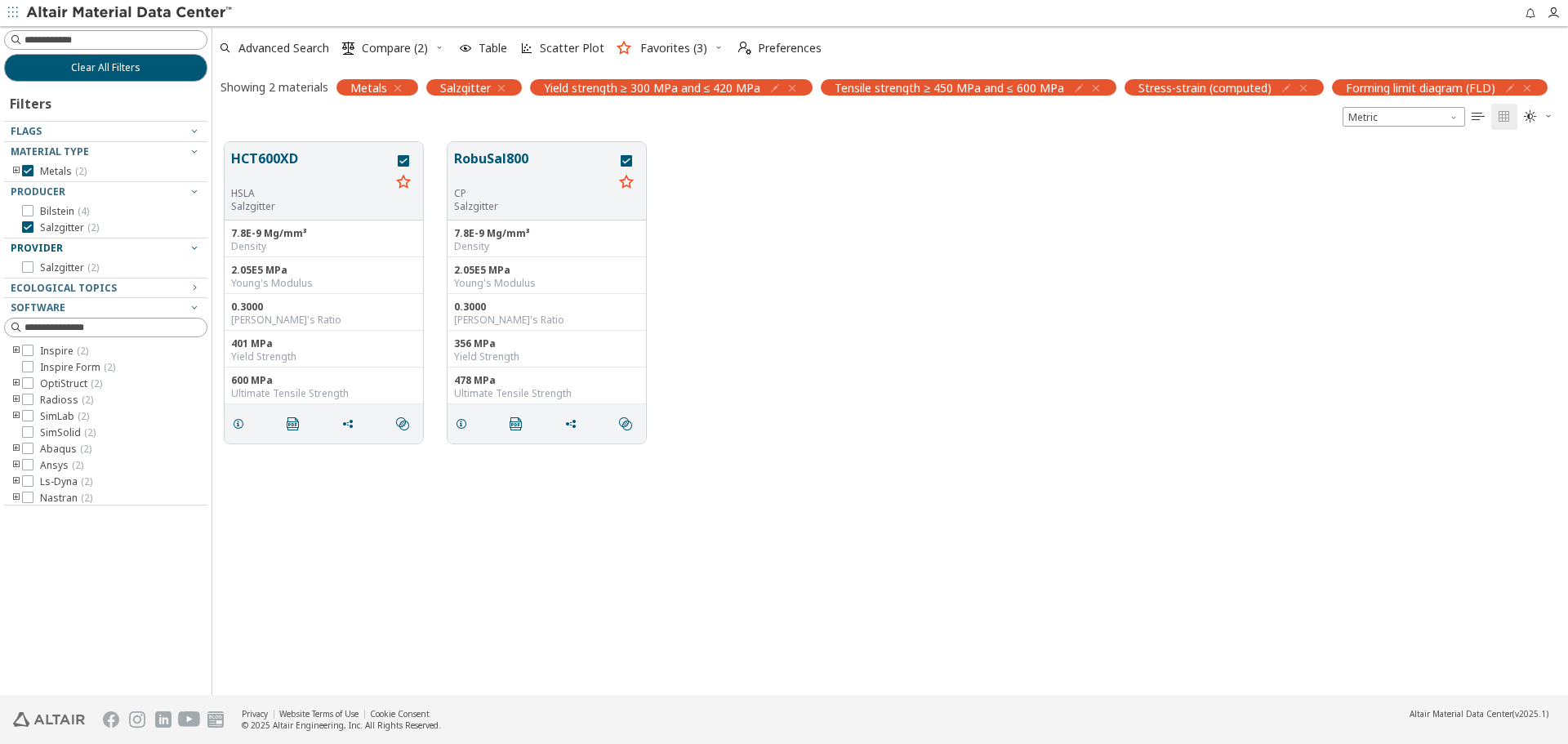
scroll to position [552, 1344]
click at [1206, 285] on div "HCT600XD HSLA Salzgitter 7.8E-9 Mg/mm³ Density 2.05E5 MPa Young's Modulus 0.300…" at bounding box center [890, 293] width 1355 height 326
click at [705, 435] on div "HCT600XD HSLA Salzgitter 7.8E-9 Mg/mm³ Density 2.05E5 MPa Young's Modulus 0.300…" at bounding box center [890, 293] width 1355 height 326
click at [532, 513] on div "HCT600XD HSLA Salzgitter 7.8E-9 Mg/mm³ Density 2.05E5 MPa Young's Modulus 0.300…" at bounding box center [890, 412] width 1355 height 565
click at [169, 76] on button "Clear All Filters" at bounding box center [105, 67] width 203 height 28
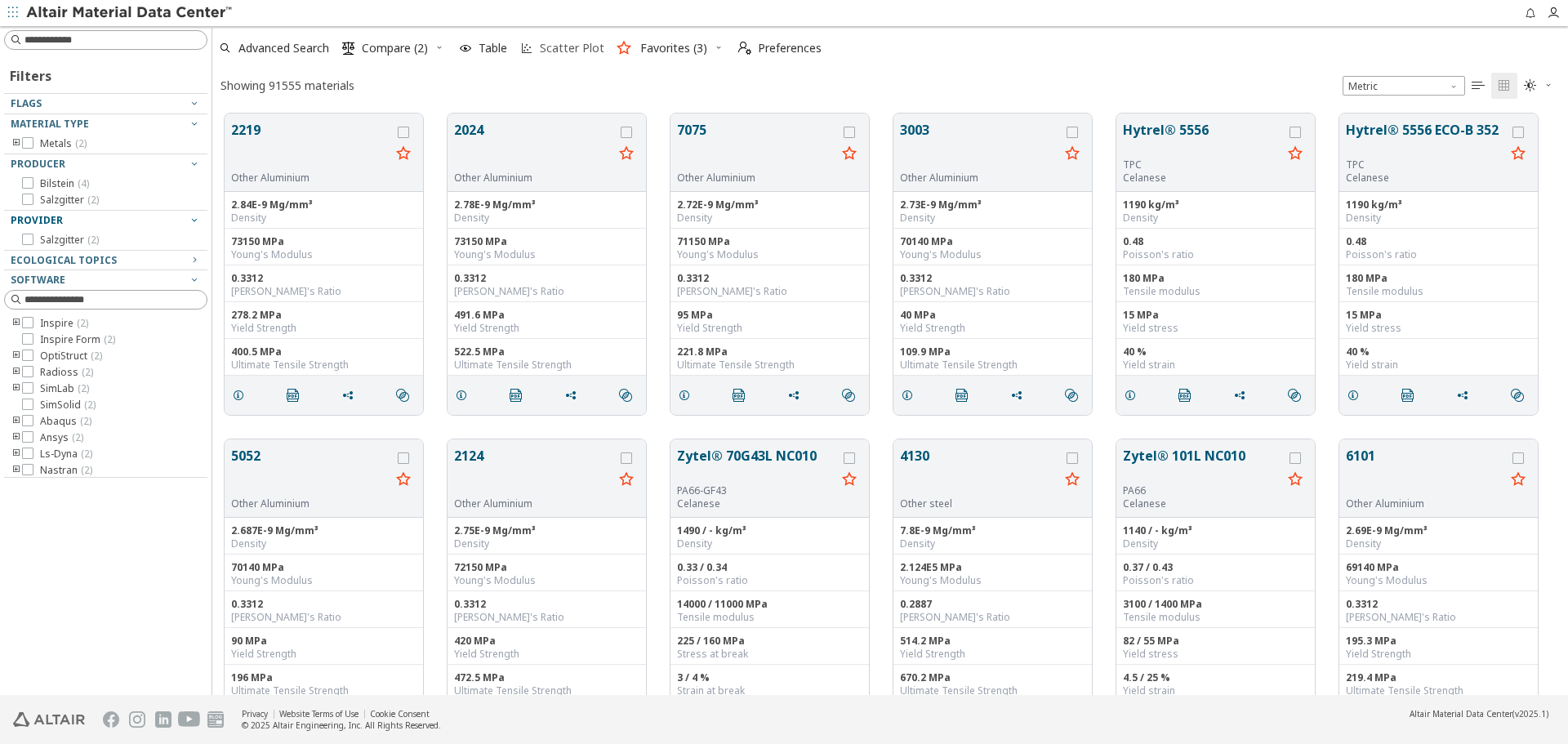
scroll to position [581, 1344]
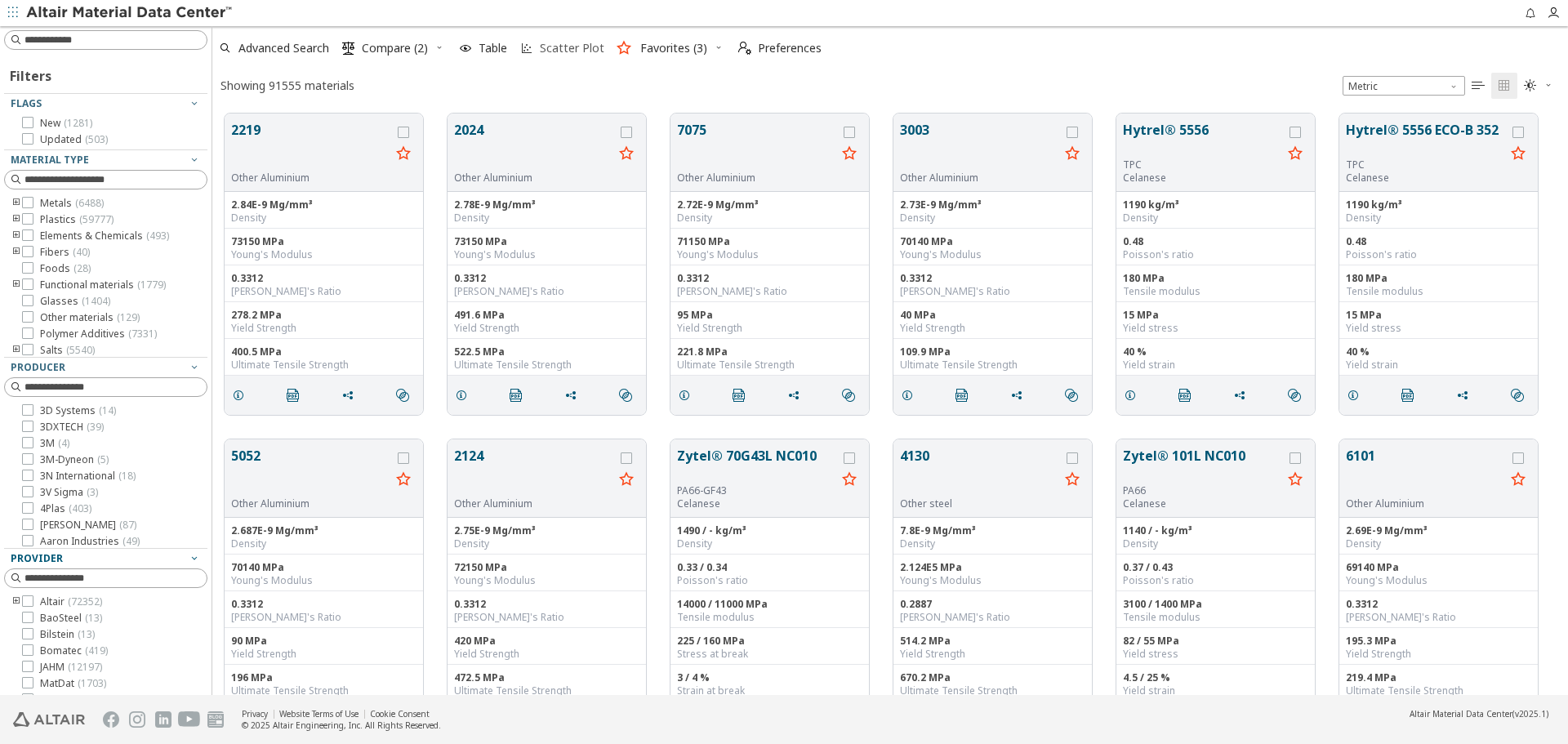
click at [551, 53] on span "Scatter Plot" at bounding box center [571, 48] width 65 height 12
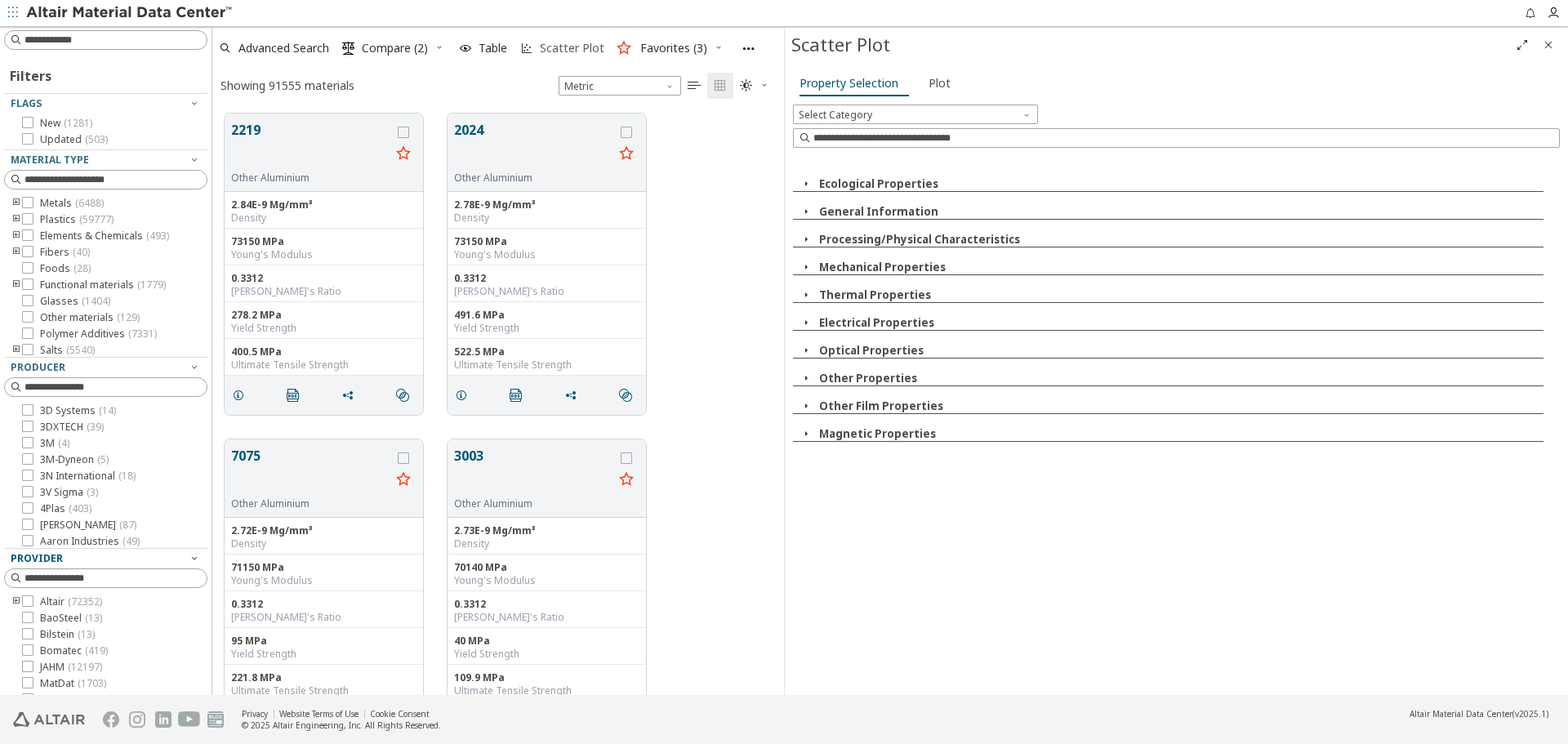
scroll to position [581, 560]
click at [828, 270] on button "Mechanical Properties" at bounding box center [881, 267] width 126 height 15
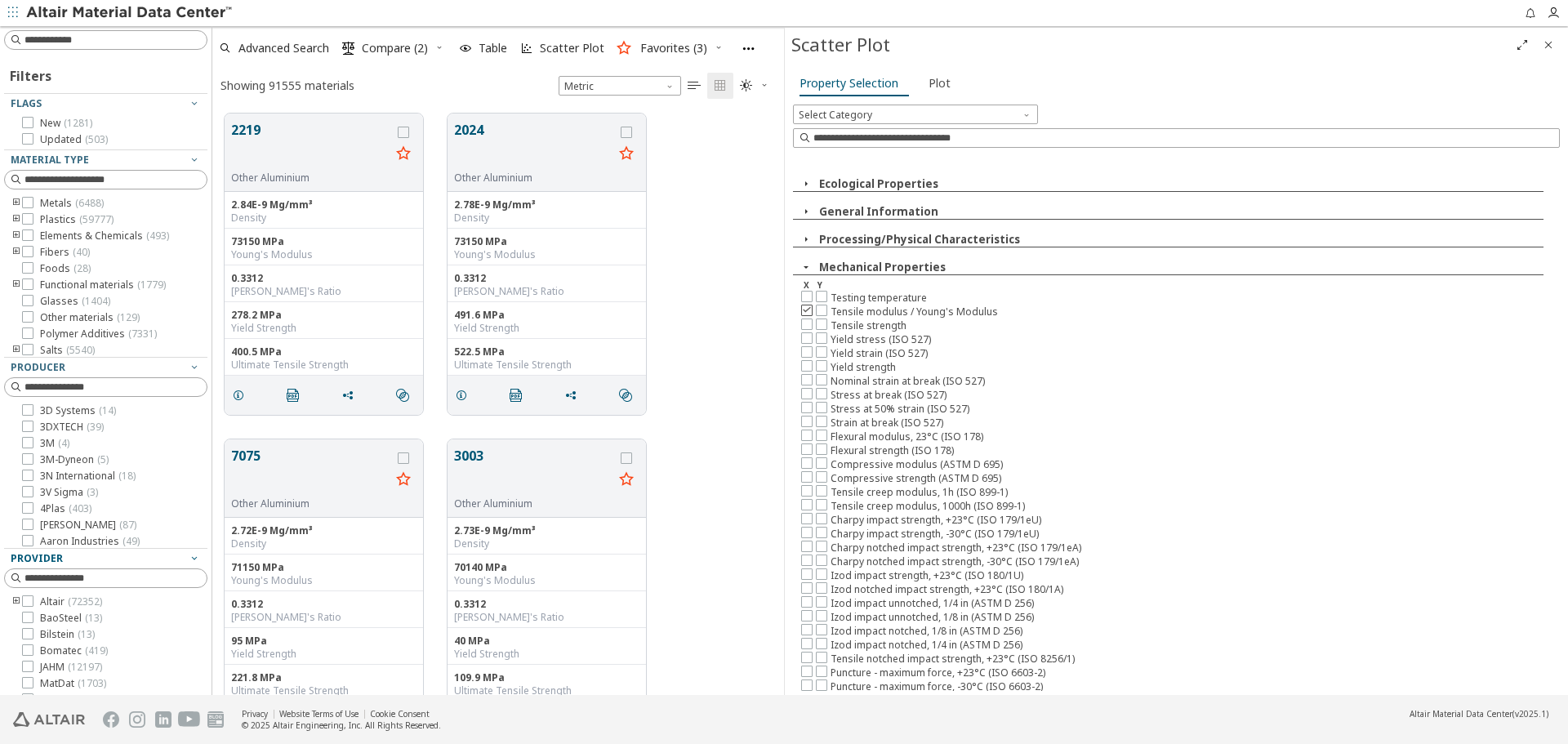
click at [808, 312] on icon at bounding box center [807, 309] width 12 height 12
click at [824, 327] on icon at bounding box center [821, 323] width 12 height 12
click at [950, 89] on button "Plot" at bounding box center [940, 83] width 36 height 26
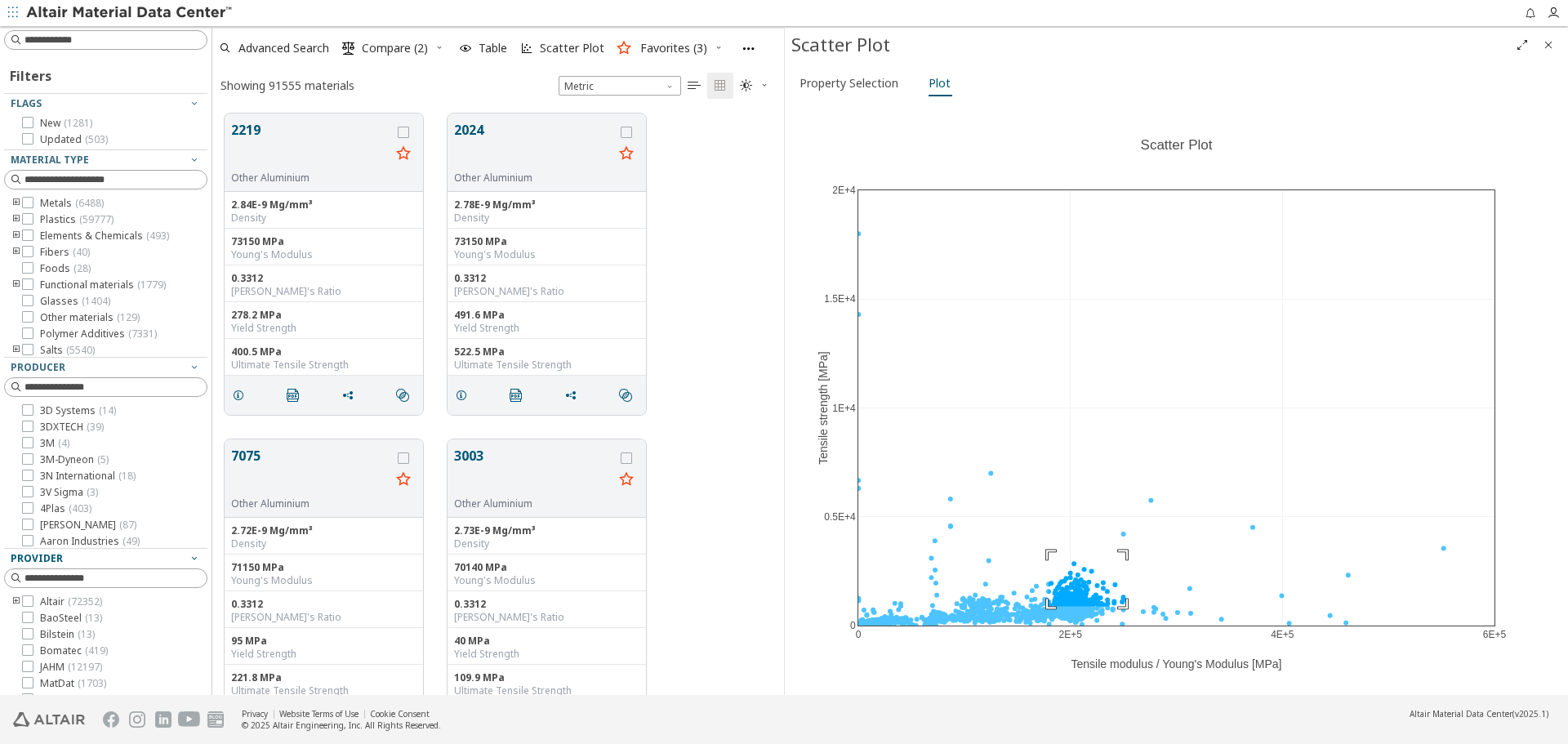
drag, startPoint x: 1048, startPoint y: 552, endPoint x: 1126, endPoint y: 606, distance: 94.9
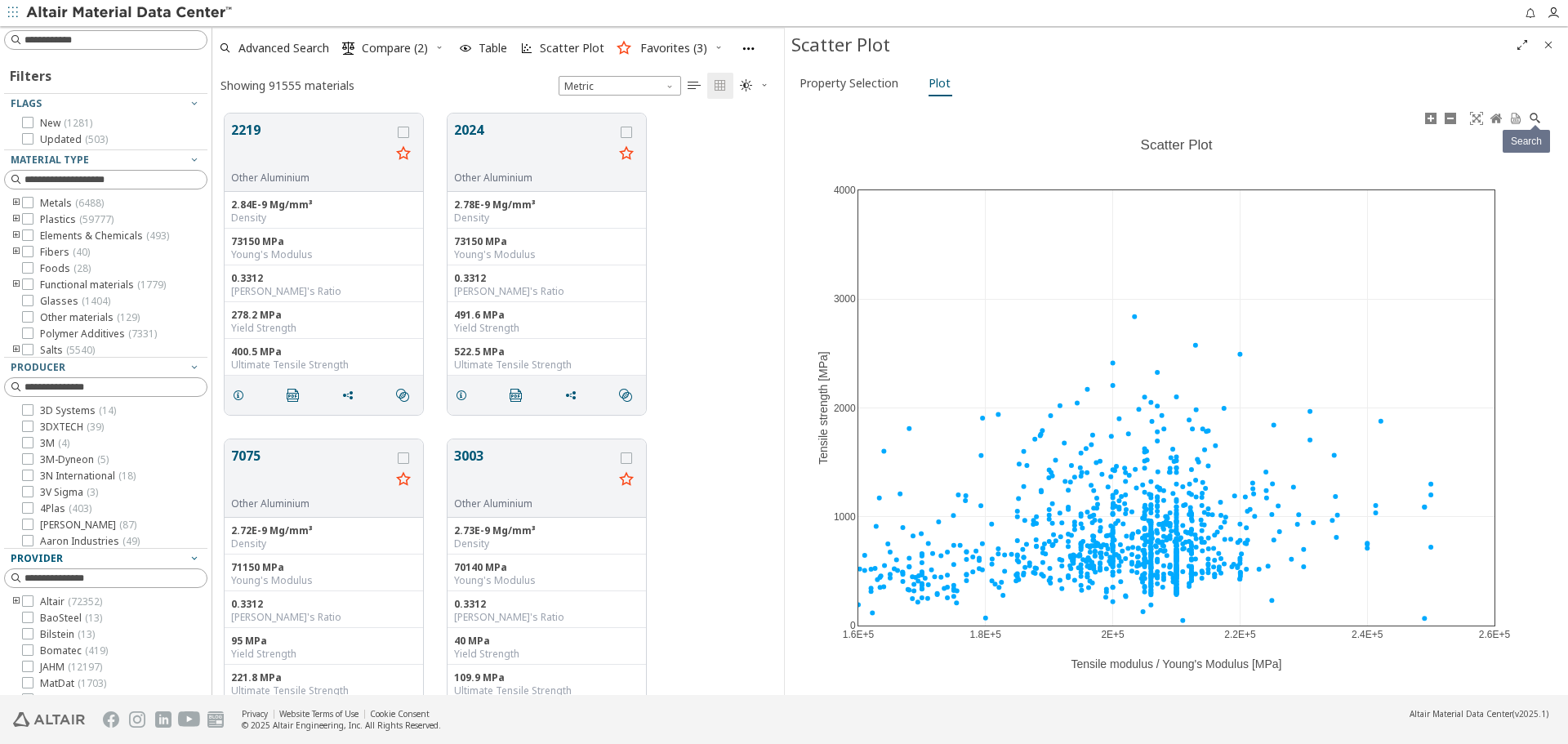
click at [1534, 119] on icon at bounding box center [1535, 118] width 13 height 13
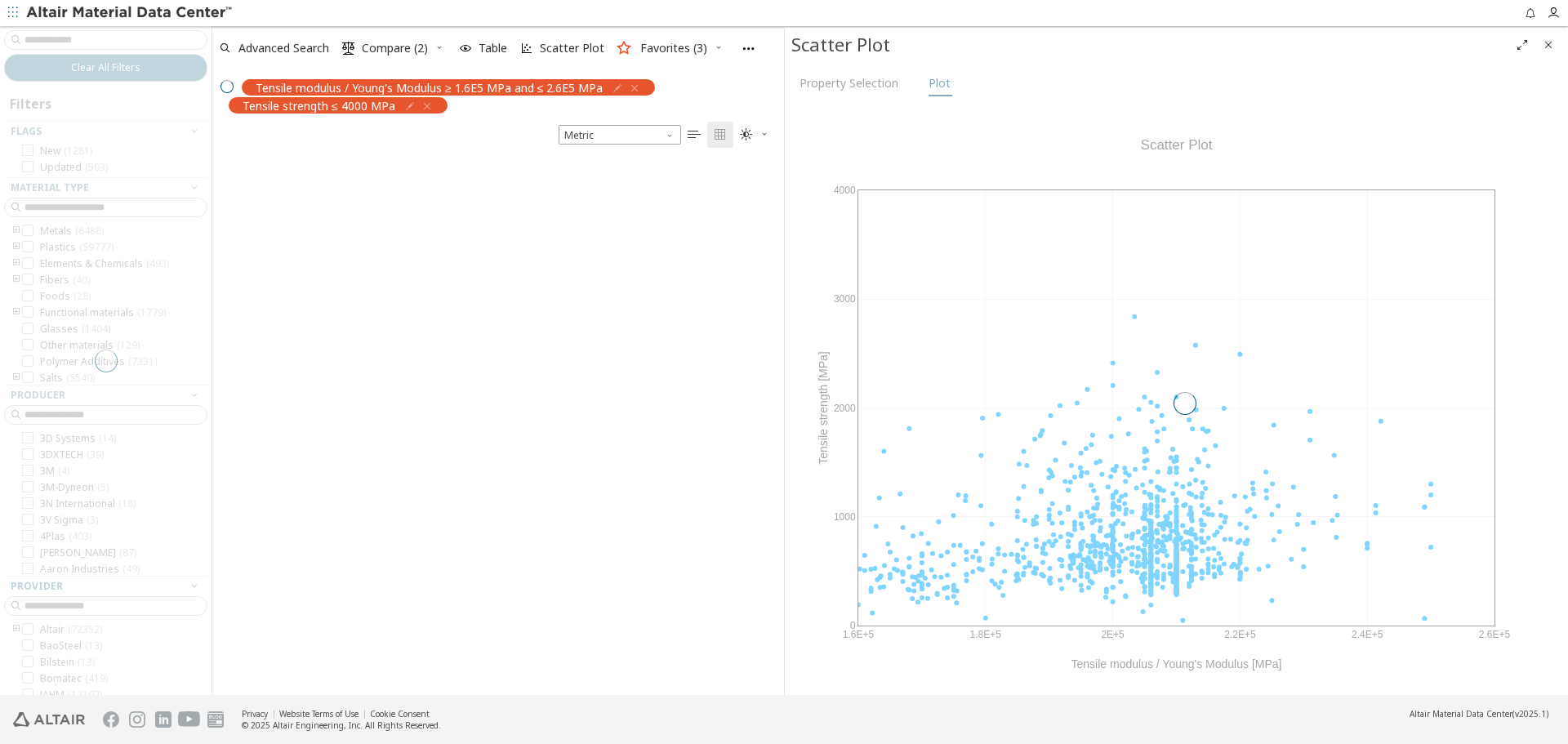
scroll to position [535, 560]
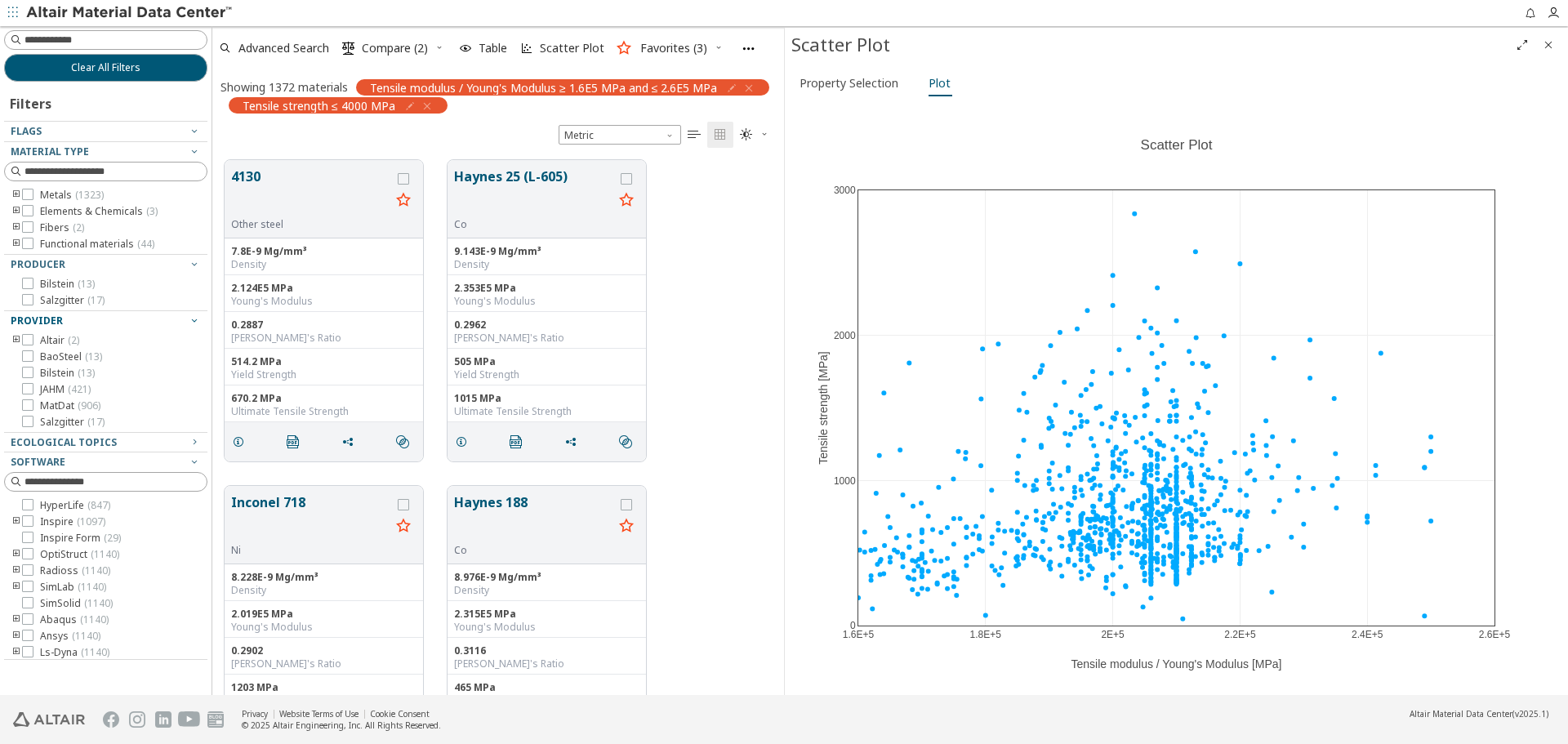
click at [1551, 45] on icon "Close" at bounding box center [1548, 45] width 13 height 13
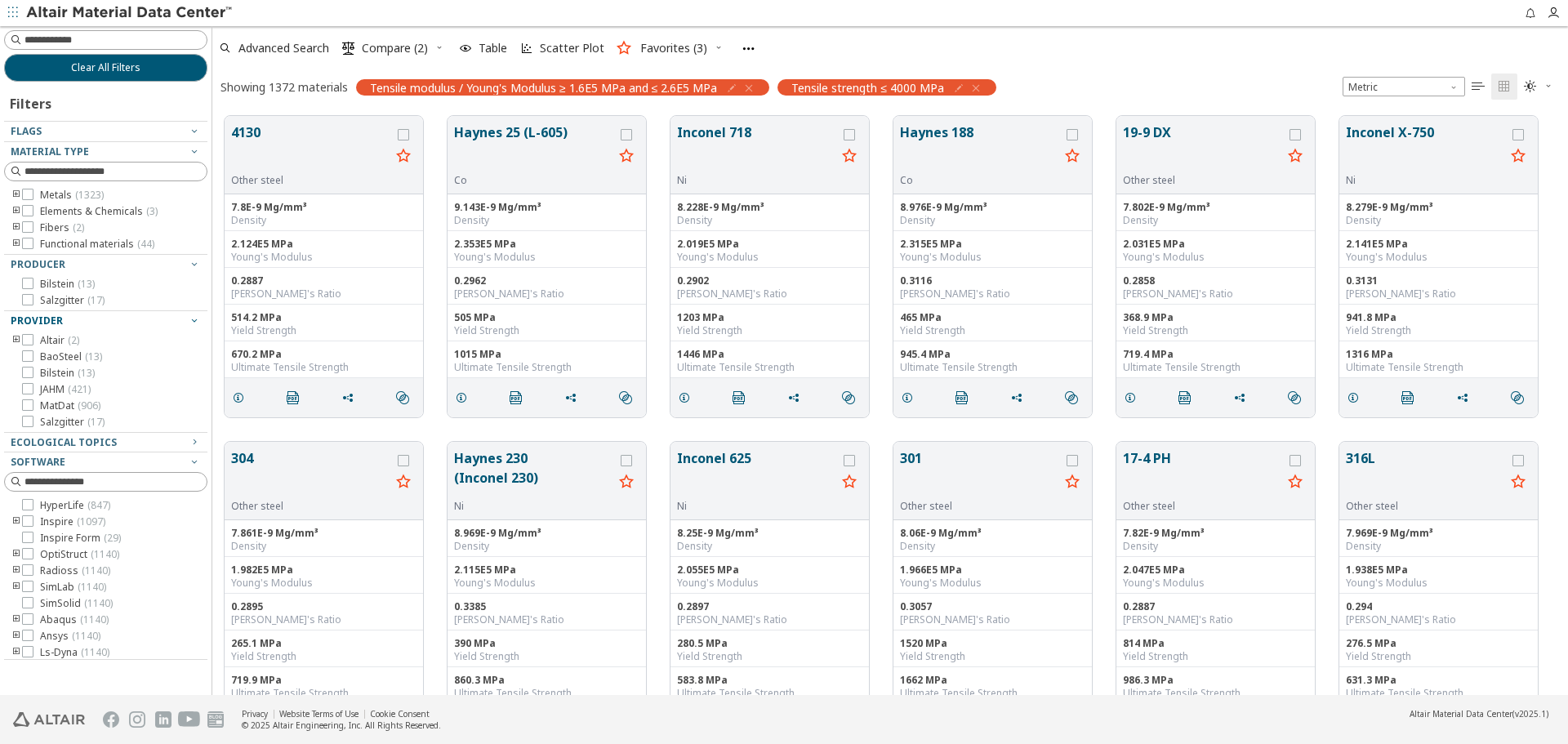
scroll to position [579, 1344]
click at [165, 68] on button "Clear All Filters" at bounding box center [105, 67] width 203 height 28
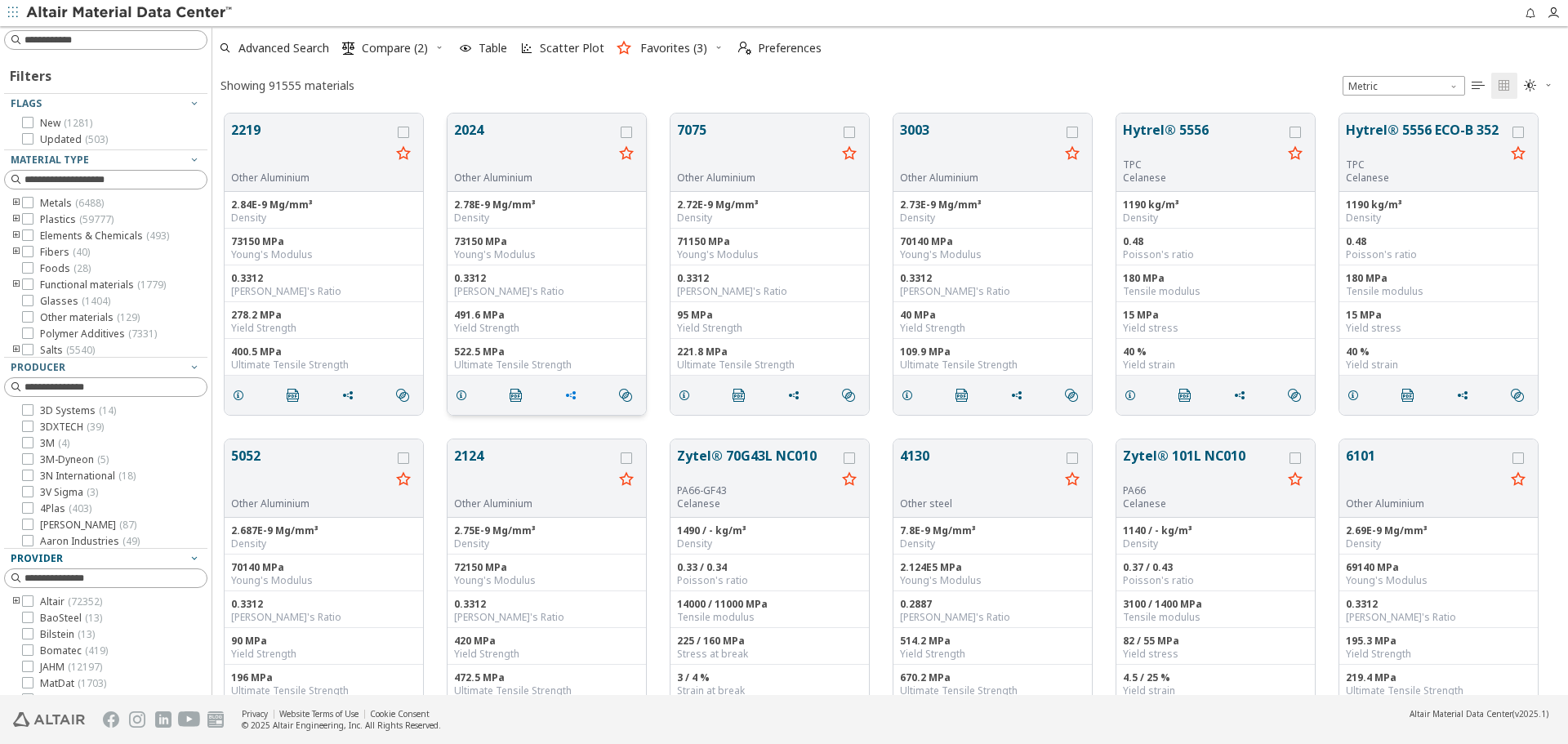
scroll to position [581, 1344]
click at [572, 398] on icon "grid" at bounding box center [571, 395] width 13 height 13
click at [525, 422] on div "2219 Other Aluminium 2.84E-9 Mg/mm³ Density 73150 MPa Young's Modulus 0.3312 Po…" at bounding box center [890, 263] width 1355 height 326
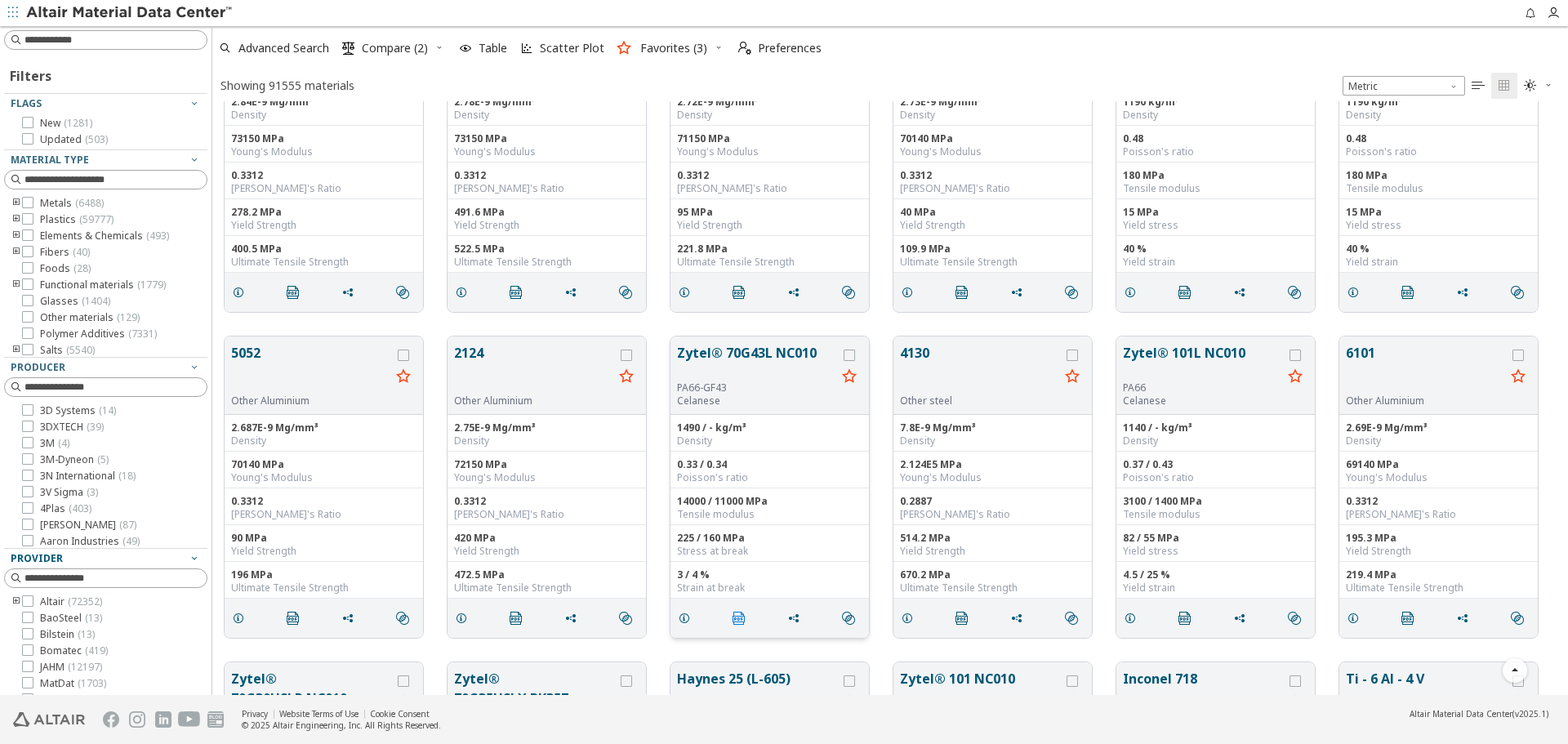
scroll to position [164, 0]
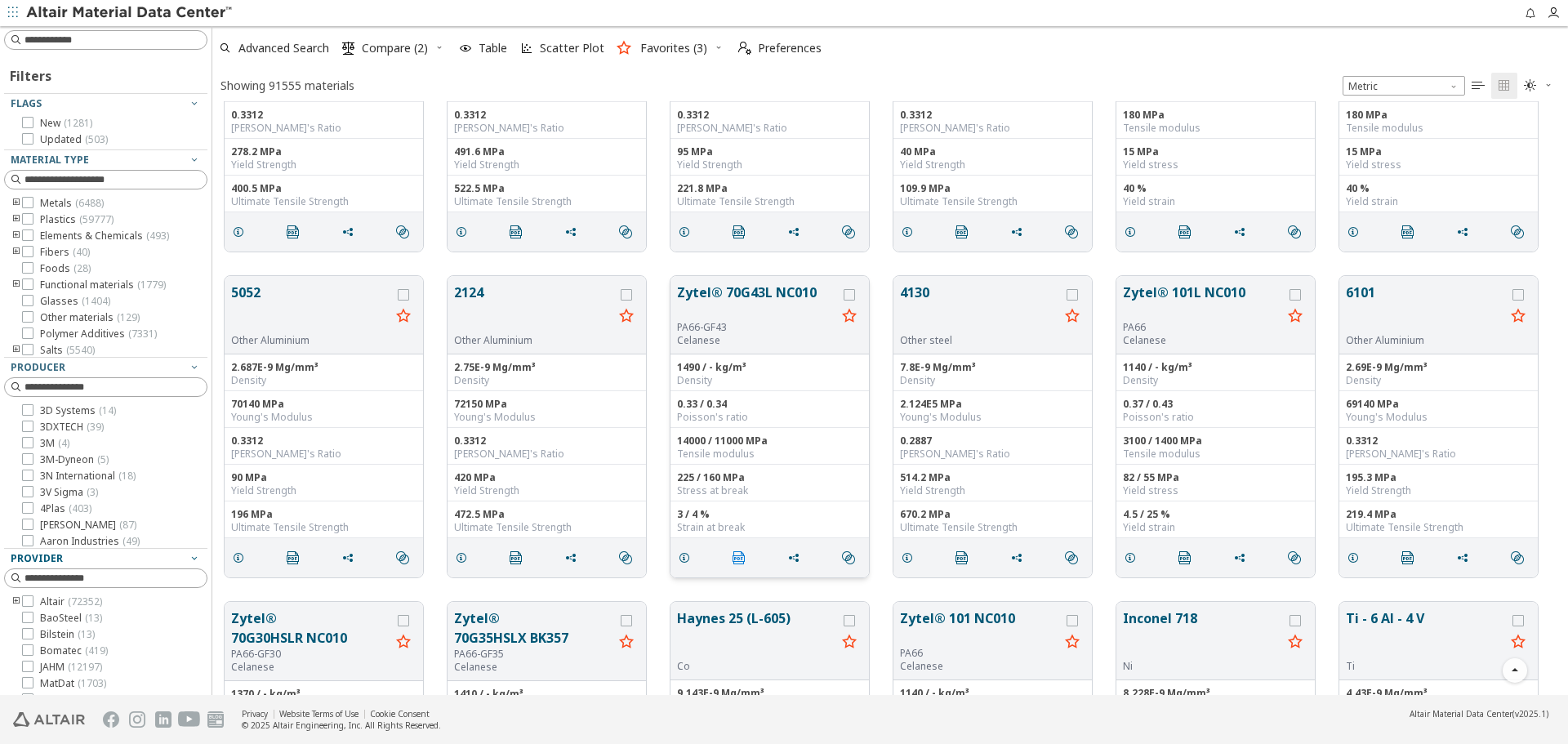
click at [737, 559] on icon "" at bounding box center [739, 558] width 13 height 13
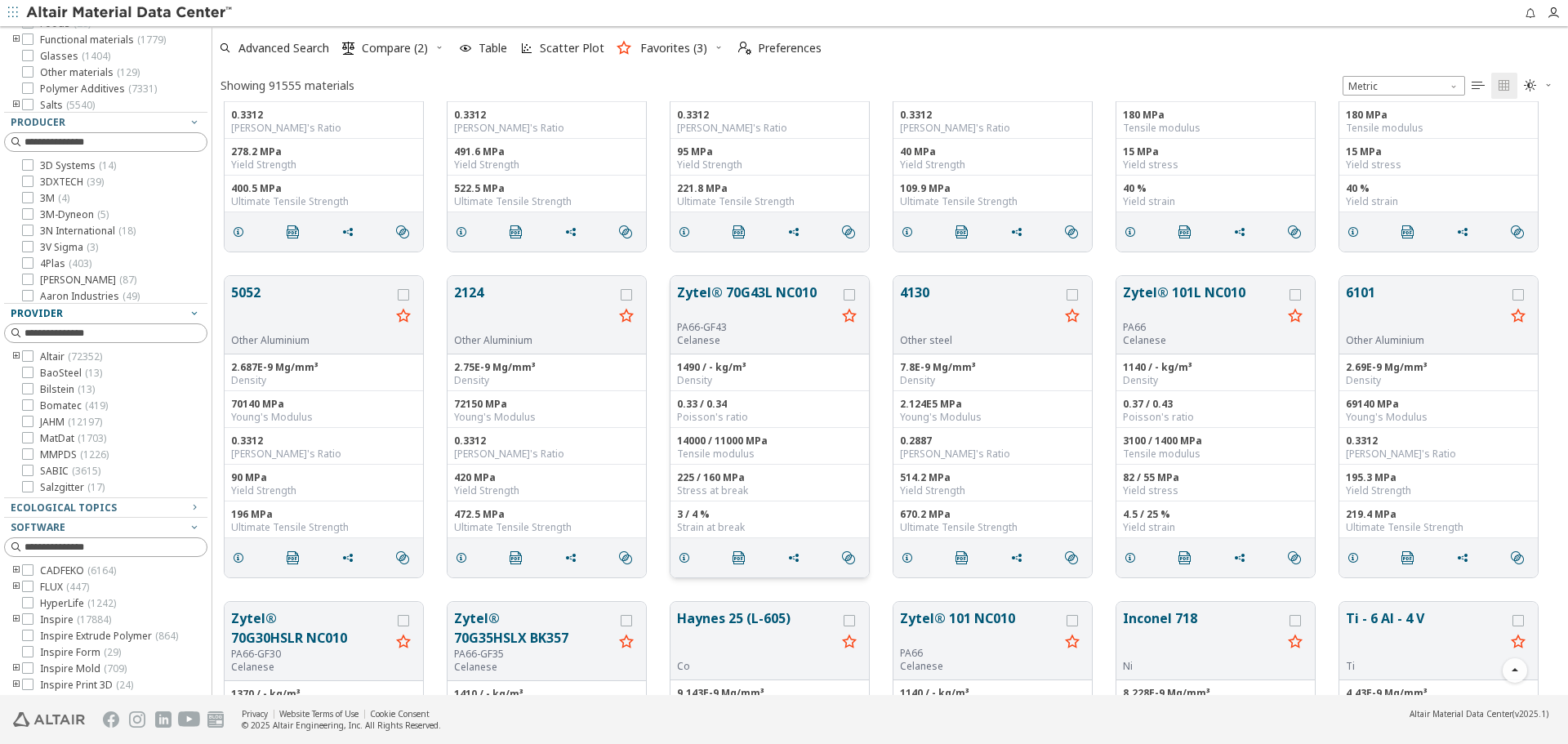
scroll to position [279, 0]
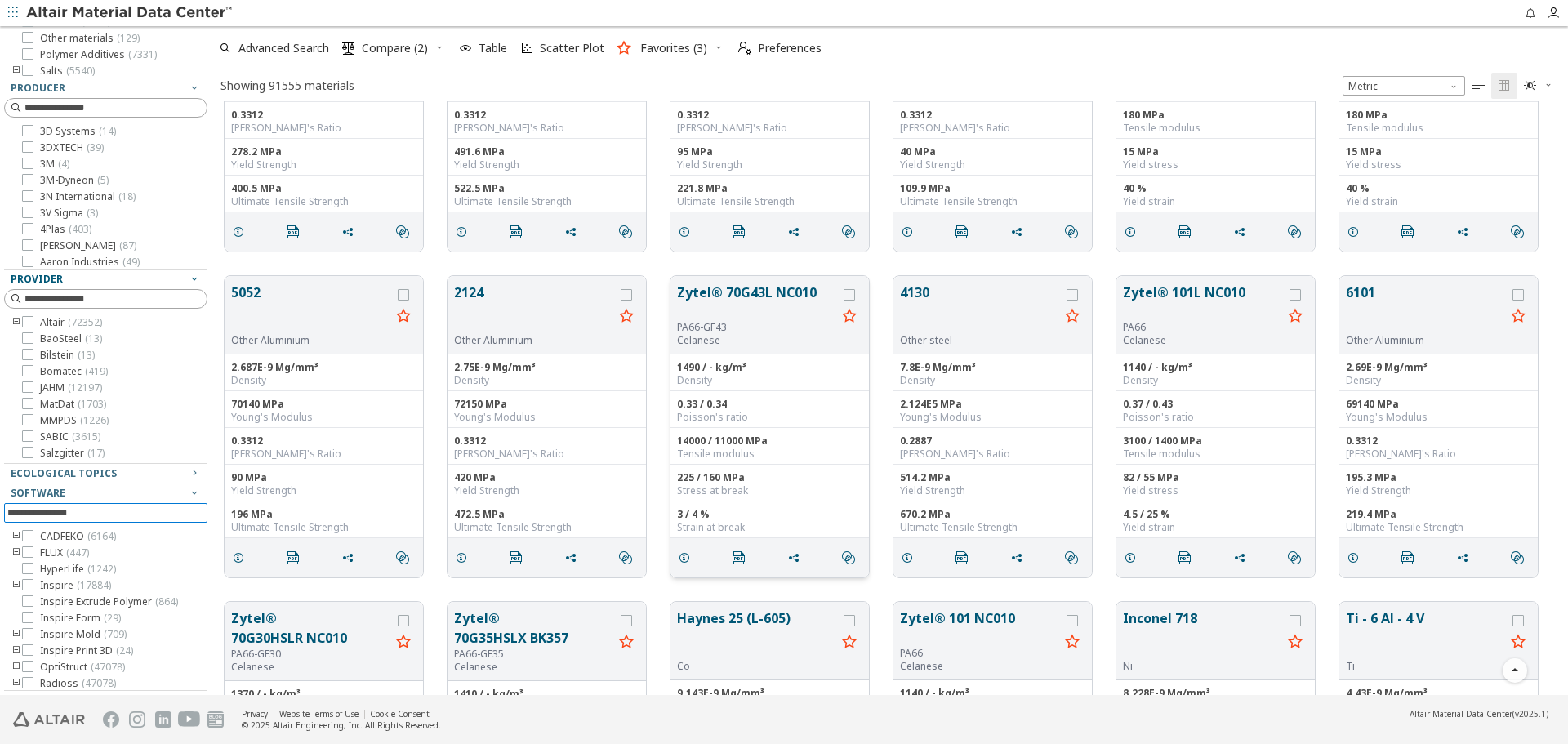
click at [136, 514] on input at bounding box center [107, 513] width 200 height 18
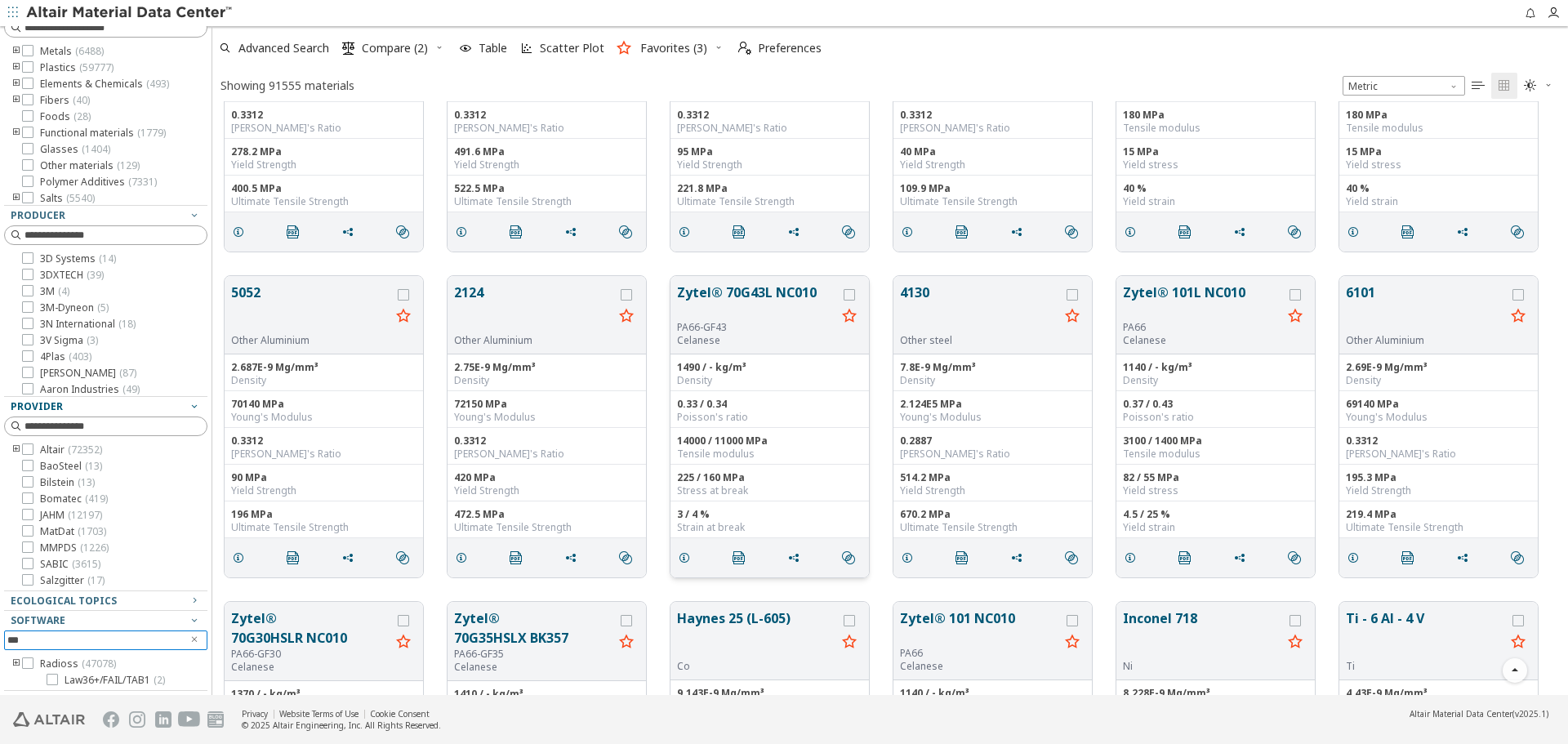
scroll to position [152, 0]
type input "***"
click at [151, 679] on span "Law36+/FAIL/TAB1 ( 2 )" at bounding box center [114, 680] width 101 height 13
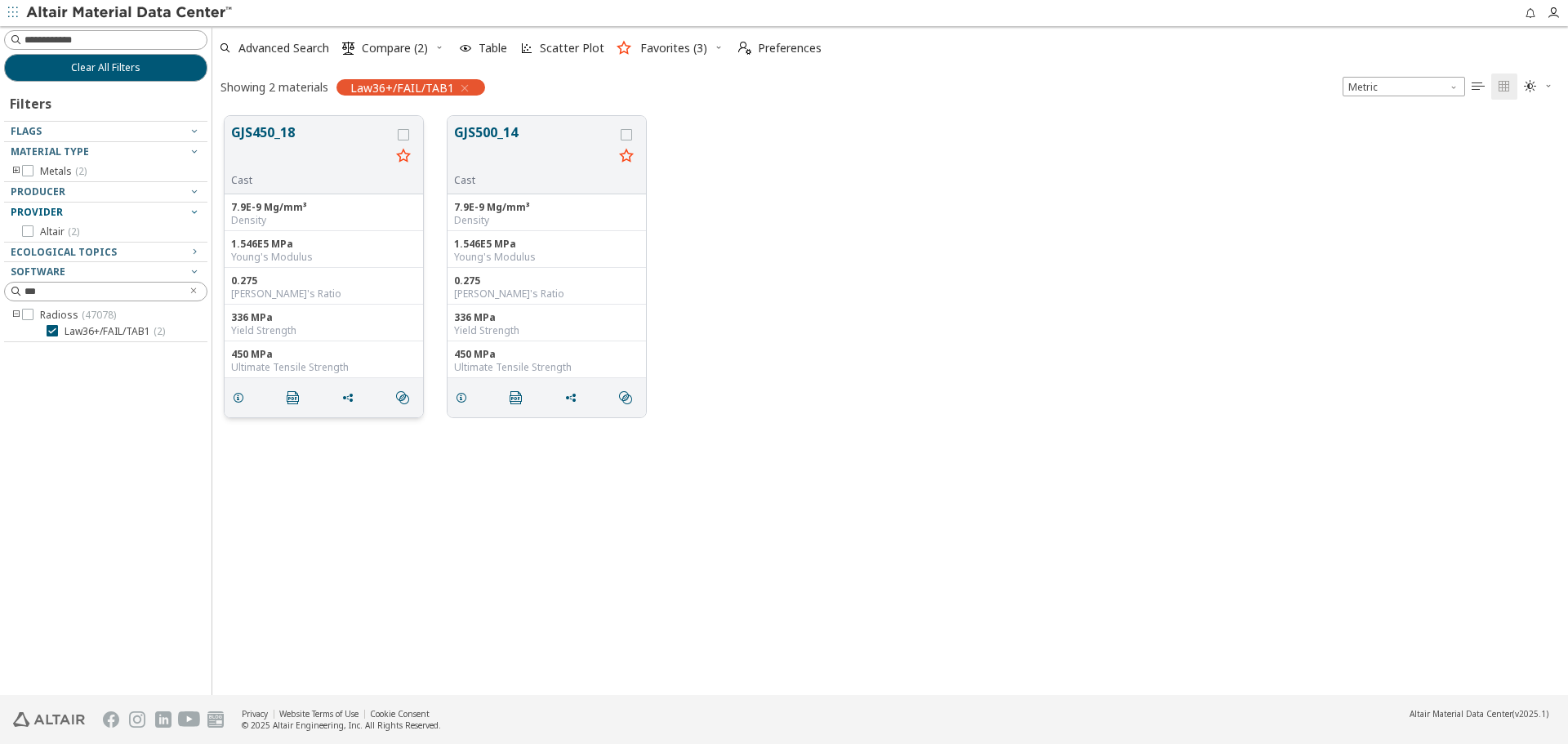
click at [321, 144] on button "GJS450_18" at bounding box center [310, 148] width 159 height 52
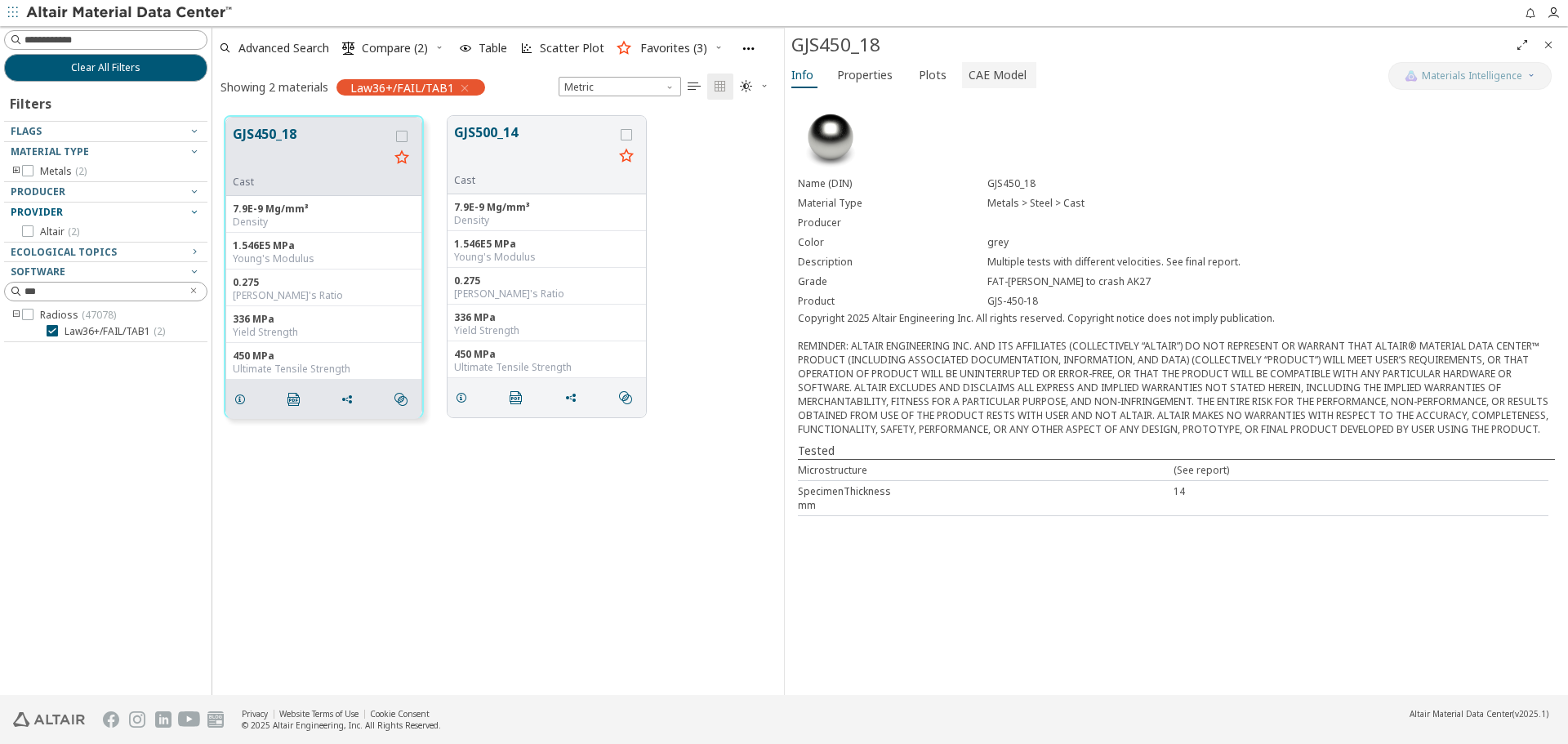
click at [1014, 79] on span "CAE Model" at bounding box center [997, 74] width 58 height 26
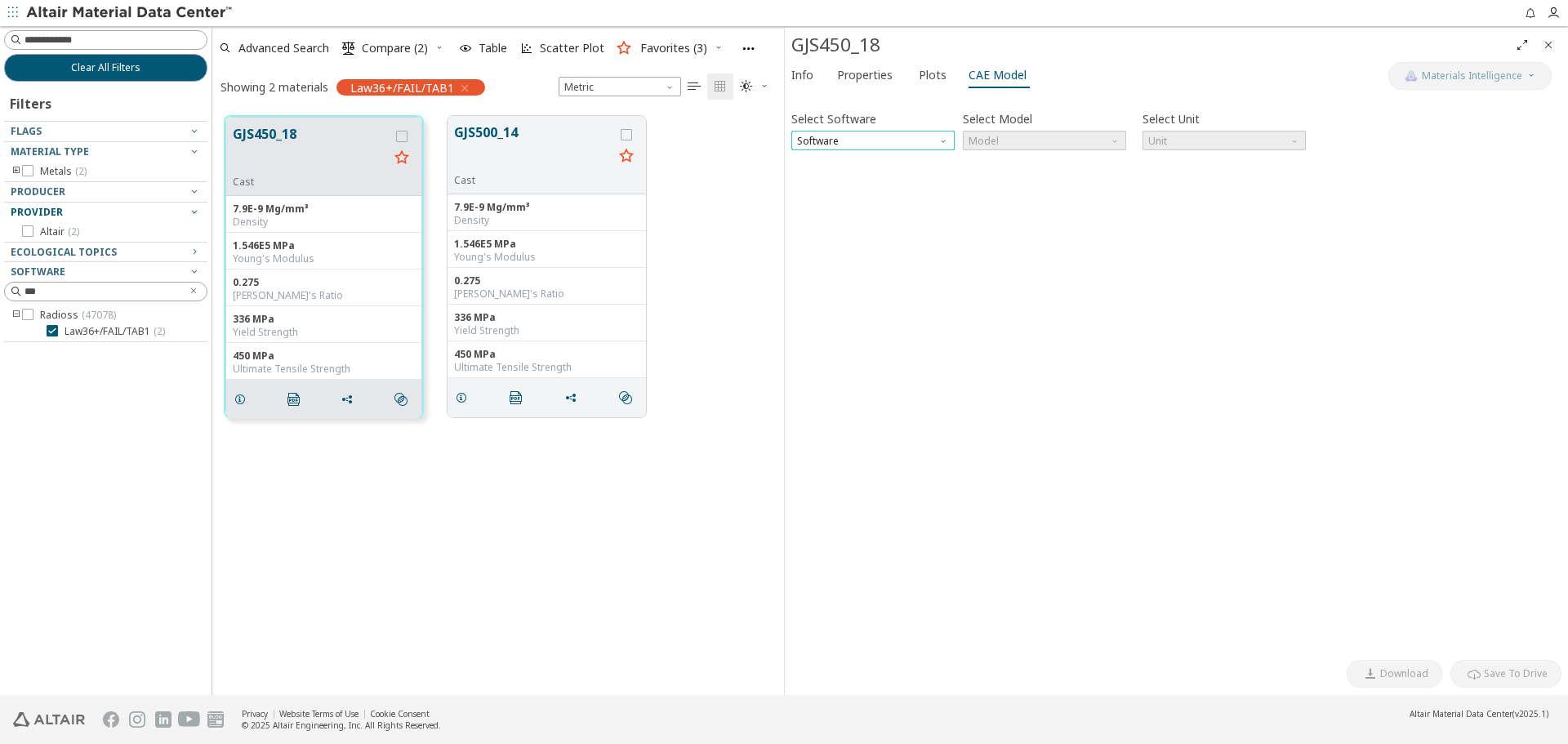
click at [921, 135] on span "Software" at bounding box center [873, 141] width 164 height 20
click at [901, 194] on span "Radioss" at bounding box center [872, 200] width 150 height 12
click at [1007, 144] on span "Model" at bounding box center [1045, 141] width 164 height 20
click at [1040, 212] on button "Law36+/FAIL/TAB1" at bounding box center [1045, 219] width 164 height 20
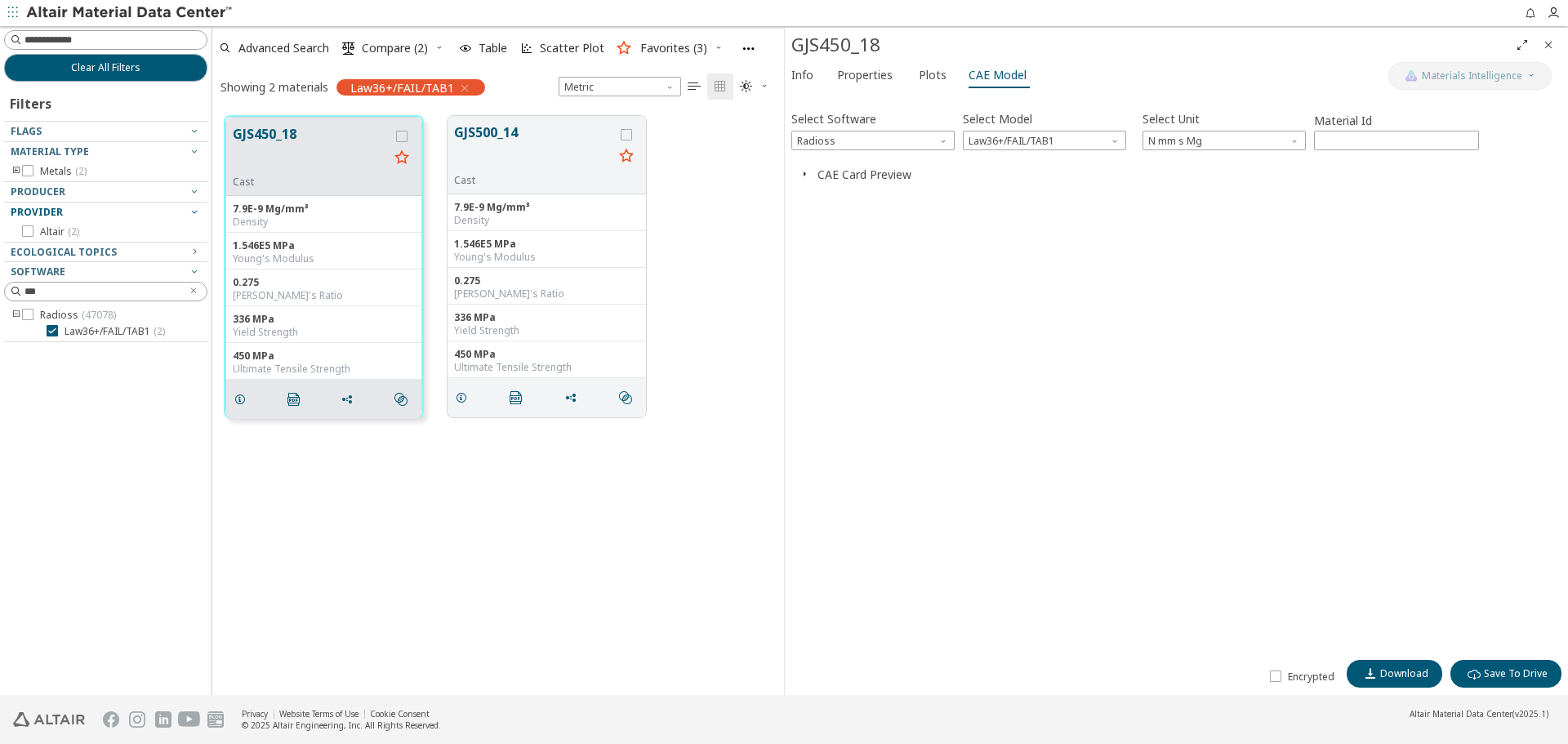
click at [806, 173] on icon "button" at bounding box center [804, 174] width 13 height 13
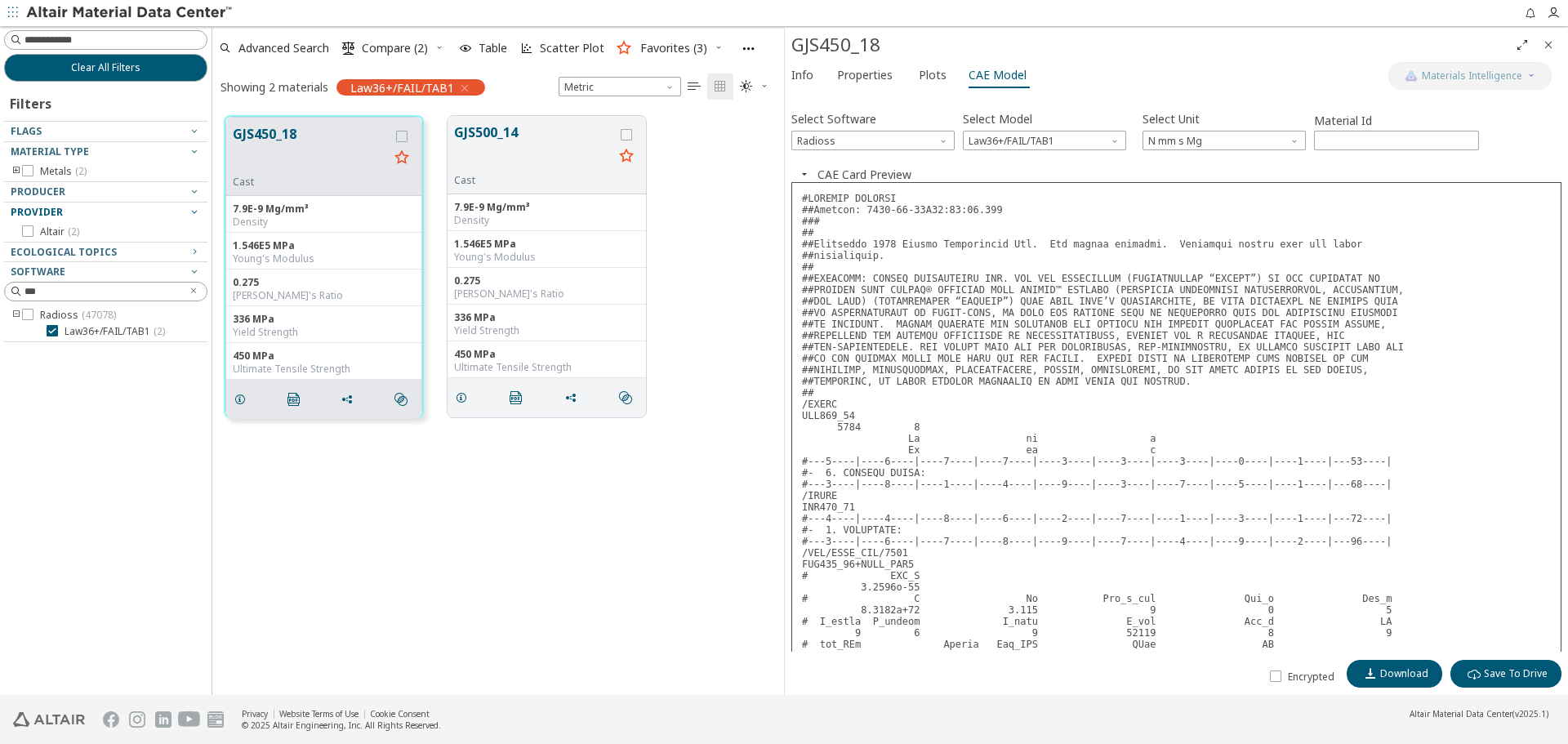
click at [1546, 44] on icon "Close" at bounding box center [1548, 45] width 13 height 13
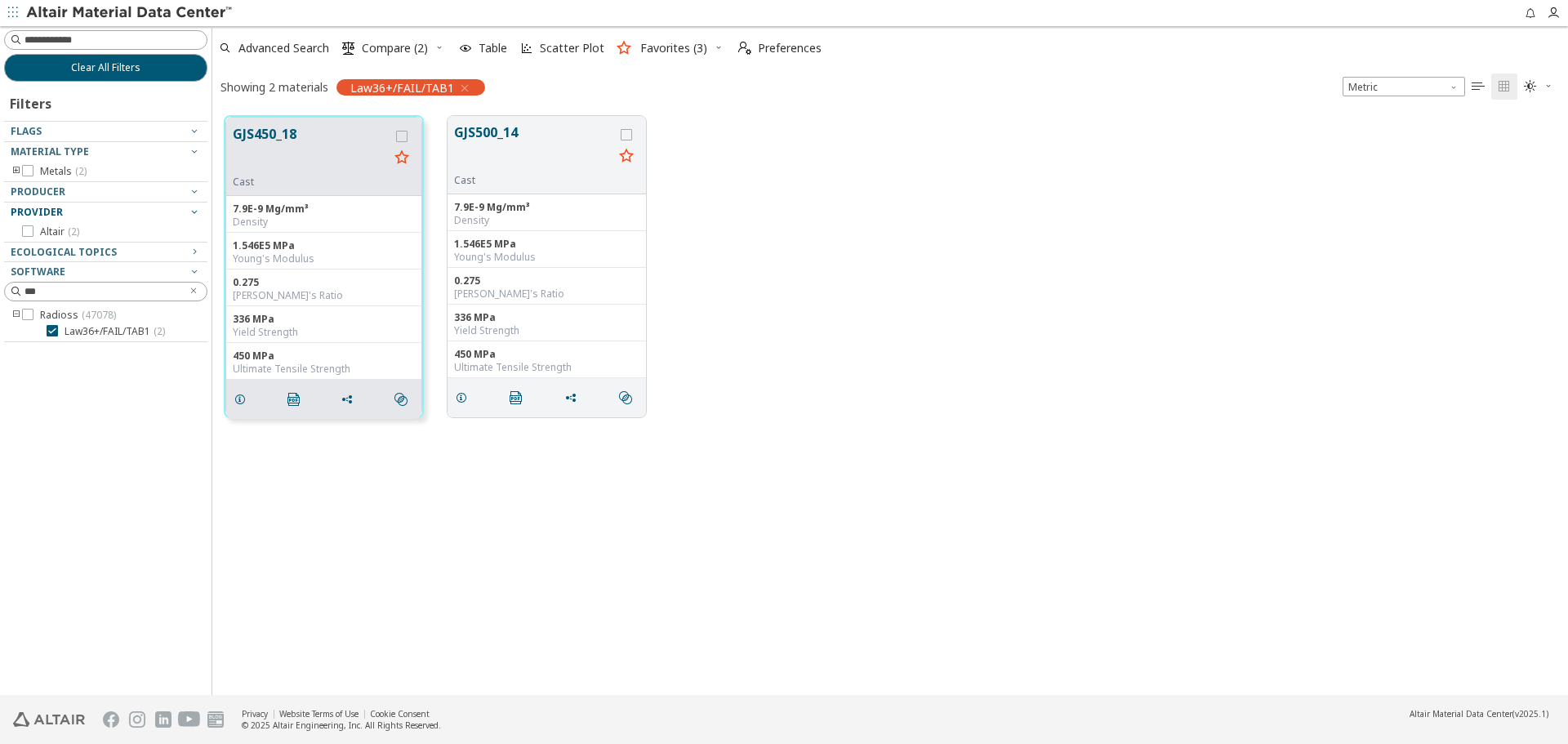
scroll to position [579, 1344]
click at [181, 74] on button "Clear All Filters" at bounding box center [105, 67] width 203 height 28
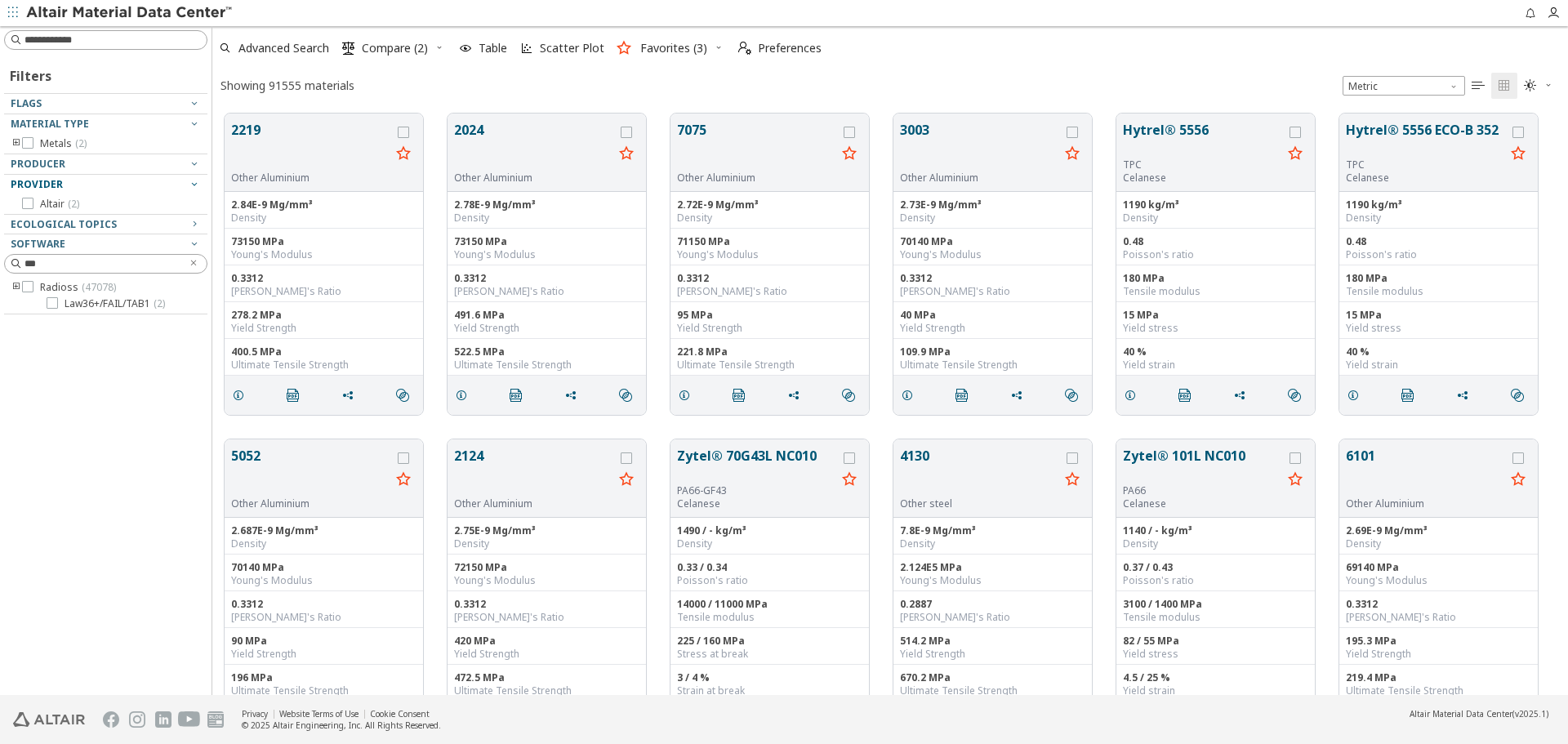
scroll to position [581, 1344]
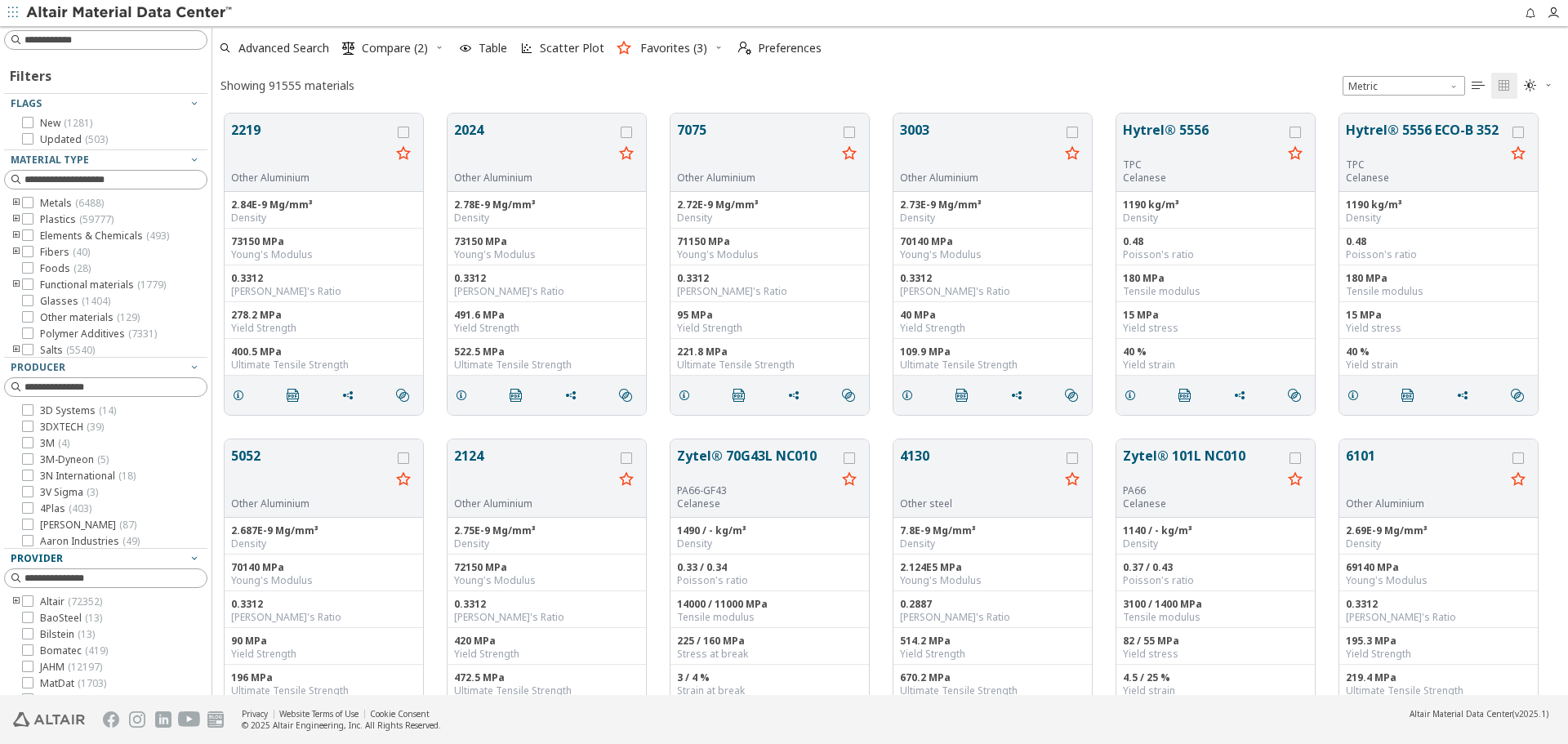
click at [440, 50] on icon "button" at bounding box center [439, 47] width 10 height 10
click at [443, 83] on span "Clear Selections" at bounding box center [418, 80] width 113 height 26
